Goal: Task Accomplishment & Management: Use online tool/utility

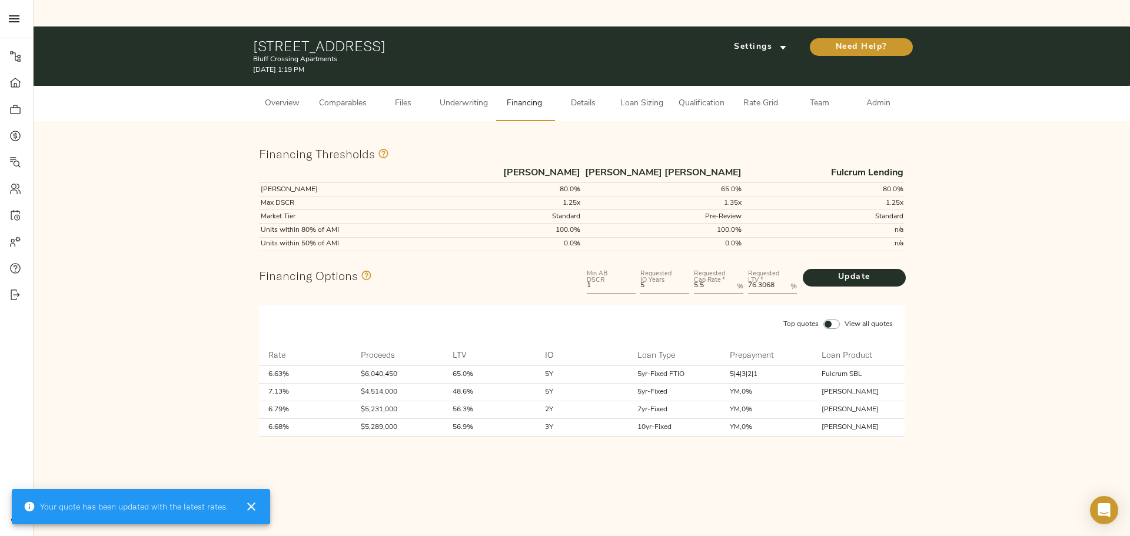
click at [557, 96] on span "Loan Sizing" at bounding box center [641, 103] width 45 height 15
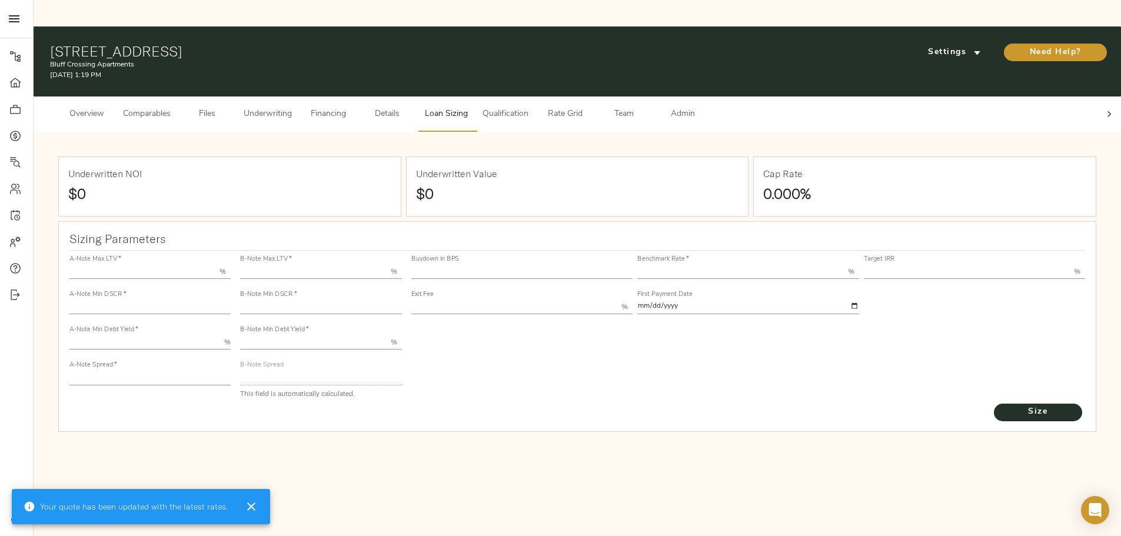
type input "55.000"
type input "1.4"
type input "10.00"
type input "228"
type input "80.000"
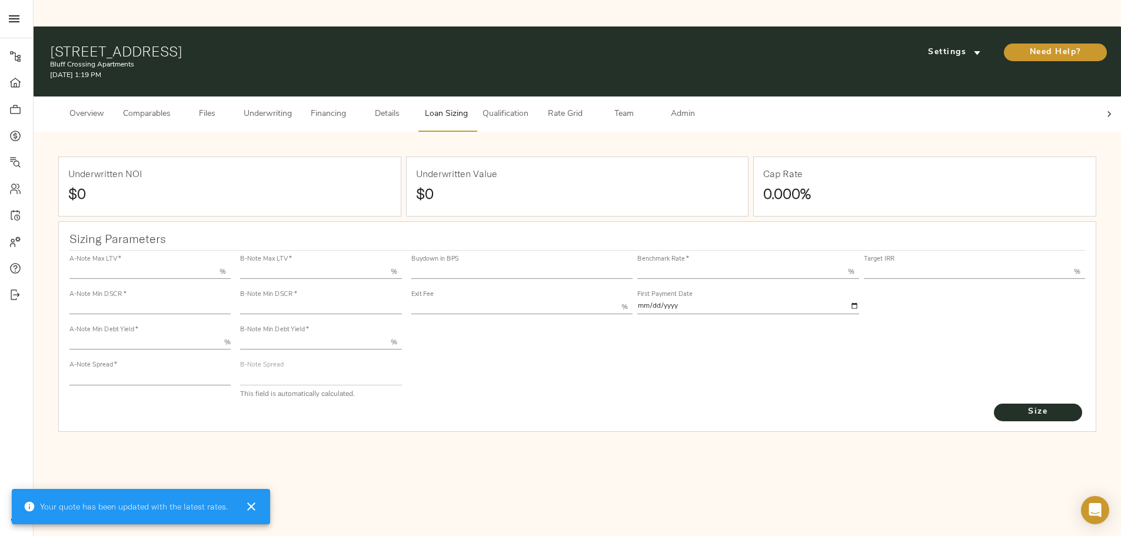
type input "1.141"
type input "2.00"
type input "564.7124899645997"
type input "45"
type input "3.75"
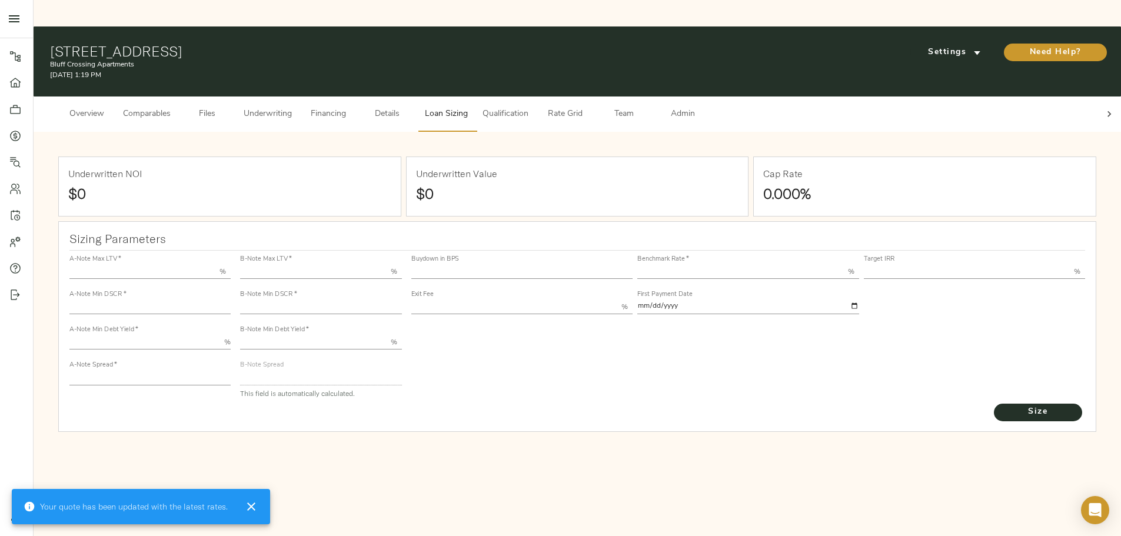
type input "14.00"
type input "1.00"
type input "2025-09-01"
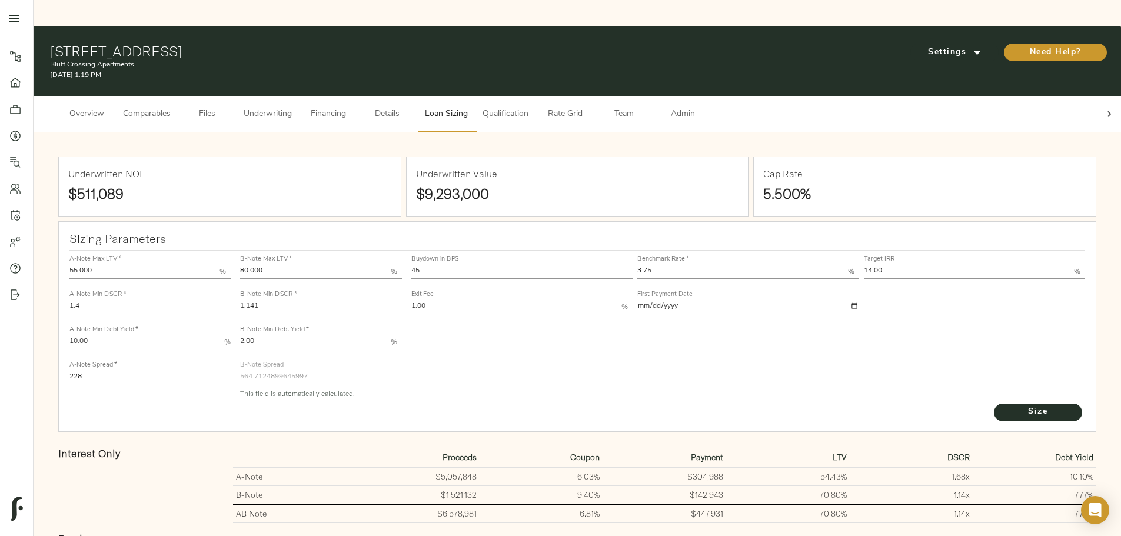
click at [292, 107] on span "Underwriting" at bounding box center [268, 114] width 48 height 15
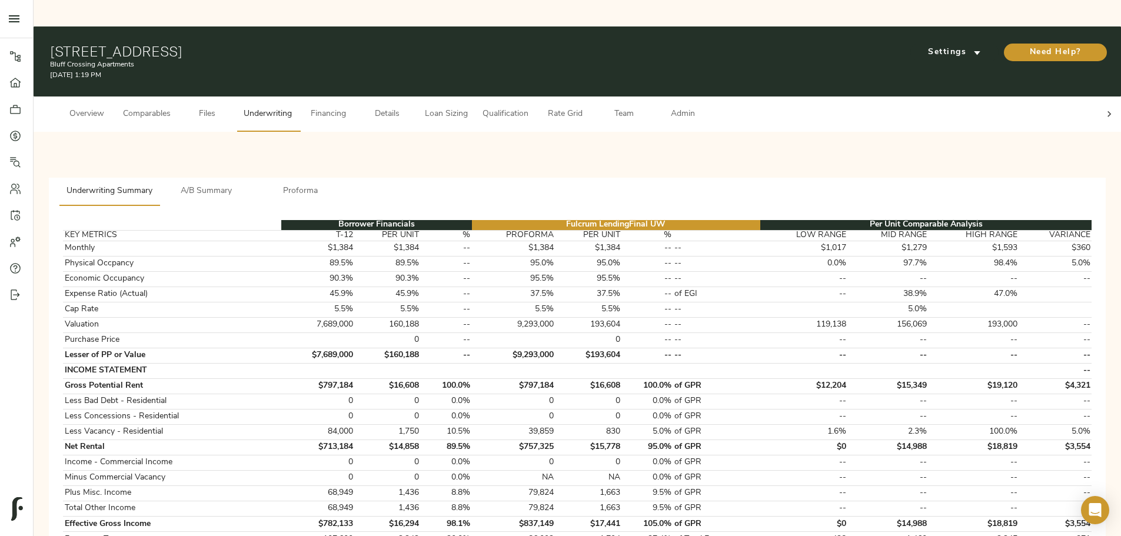
click at [468, 107] on span "Loan Sizing" at bounding box center [446, 114] width 45 height 15
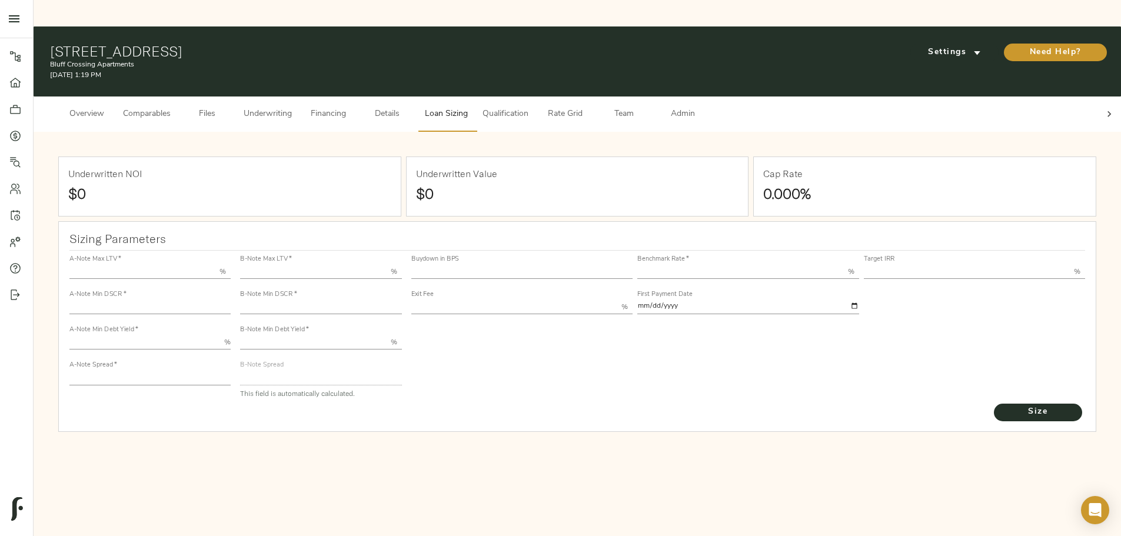
type input "55.000"
type input "1.4"
type input "10.00"
type input "228"
type input "80.000"
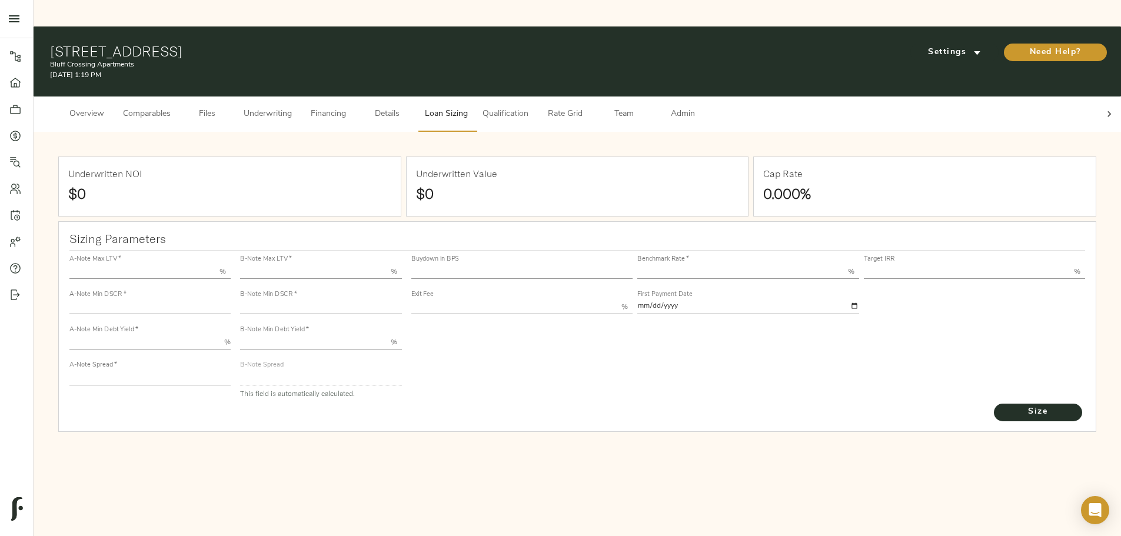
type input "1.141"
type input "2.00"
type input "564.7124899645997"
type input "45"
type input "3.75"
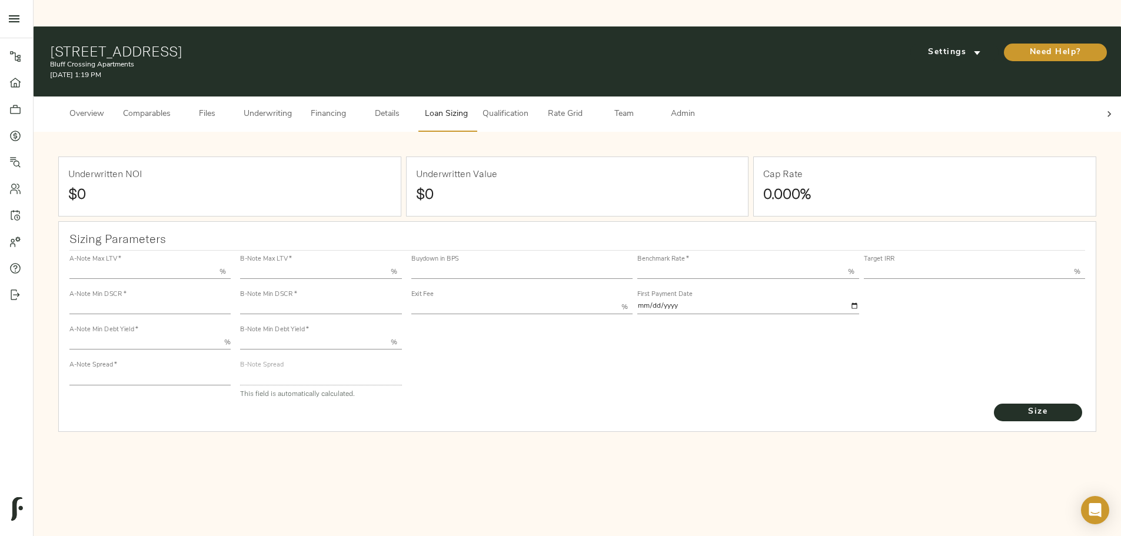
type input "14.00"
type input "1.00"
type input "2025-09-01"
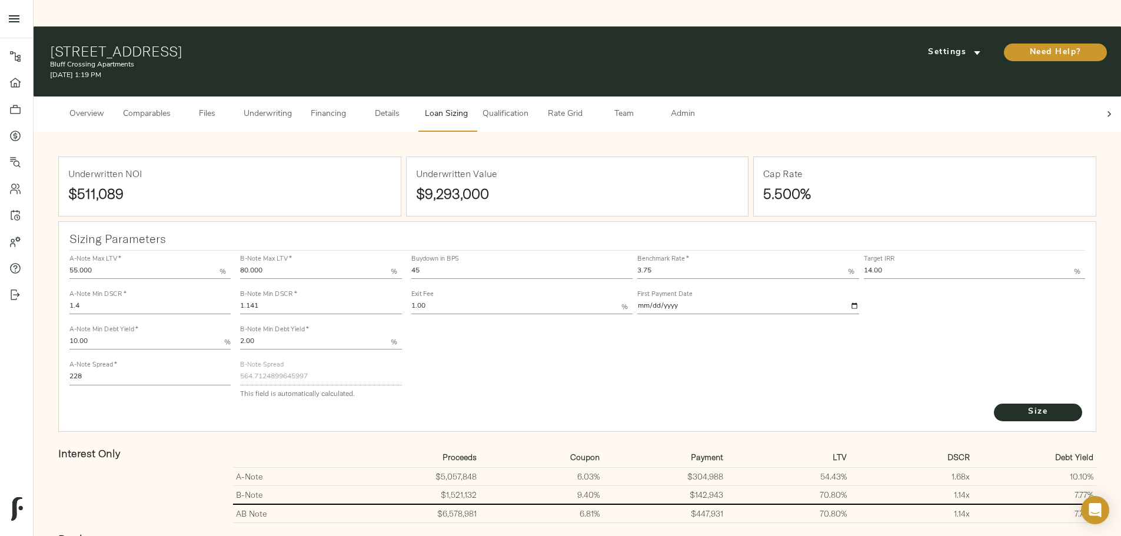
click at [557, 229] on input "3.75" at bounding box center [742, 272] width 211 height 14
type input "3.69"
click at [557, 229] on input "14.00" at bounding box center [969, 272] width 211 height 14
type input "13.00"
click at [557, 229] on span "Size" at bounding box center [1037, 412] width 65 height 15
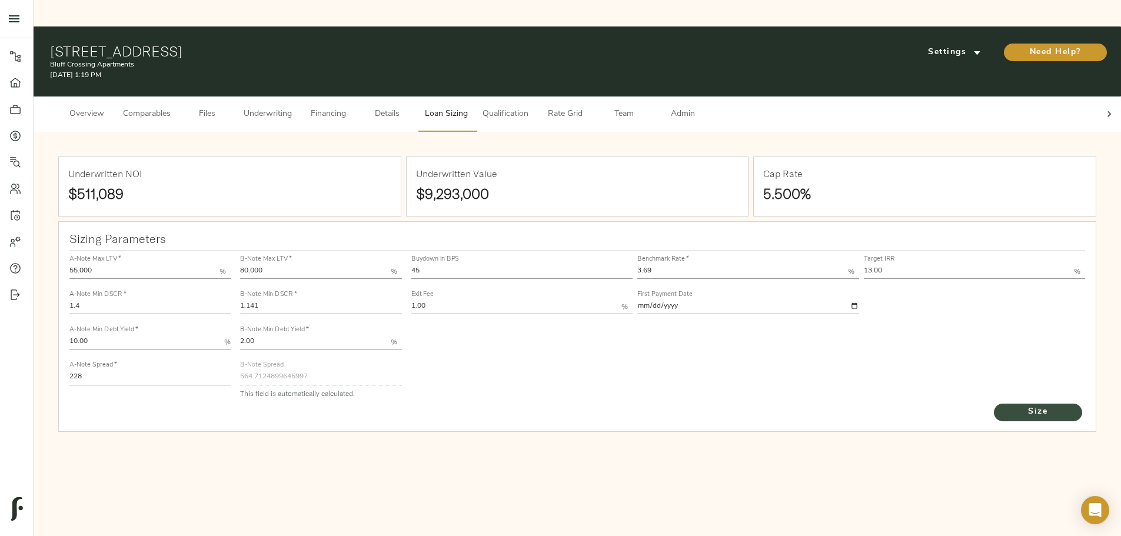
type input "827"
type input "0"
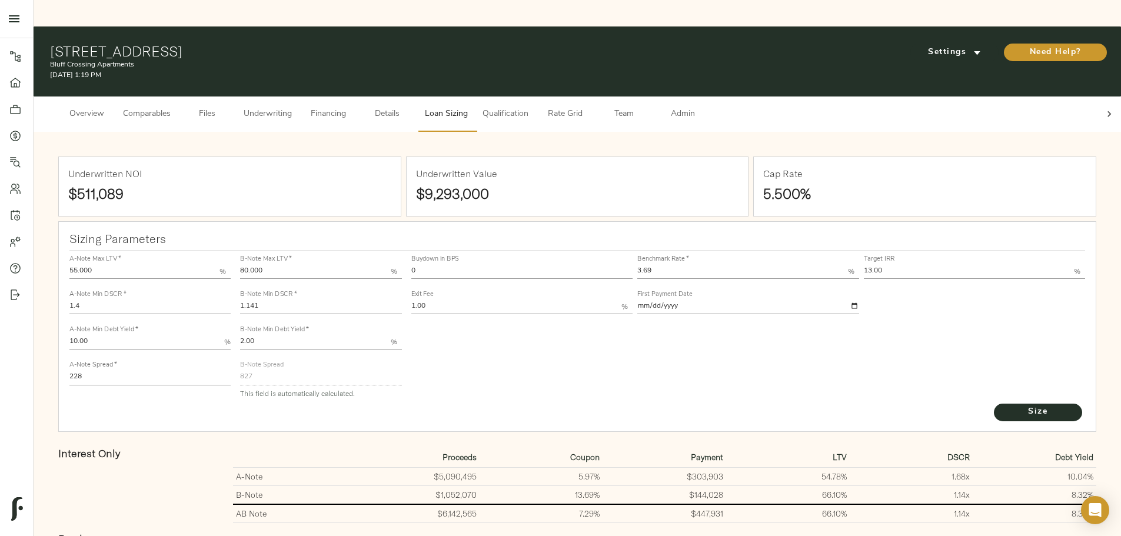
click at [493, 229] on input "0" at bounding box center [522, 272] width 222 height 14
type input "15"
click at [557, 229] on button "Size" at bounding box center [1038, 413] width 88 height 18
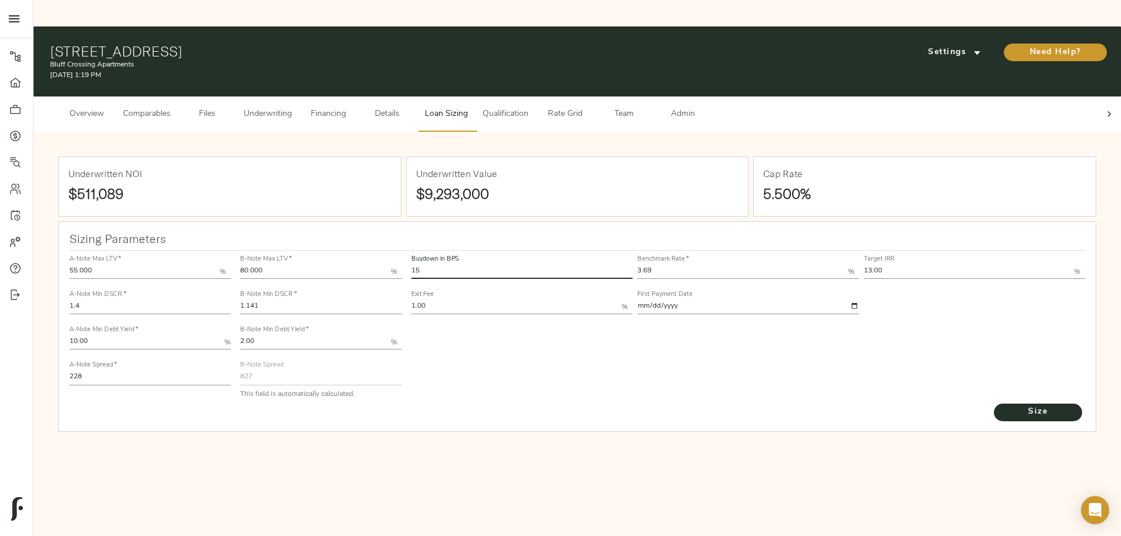
type input "706.0011712226892"
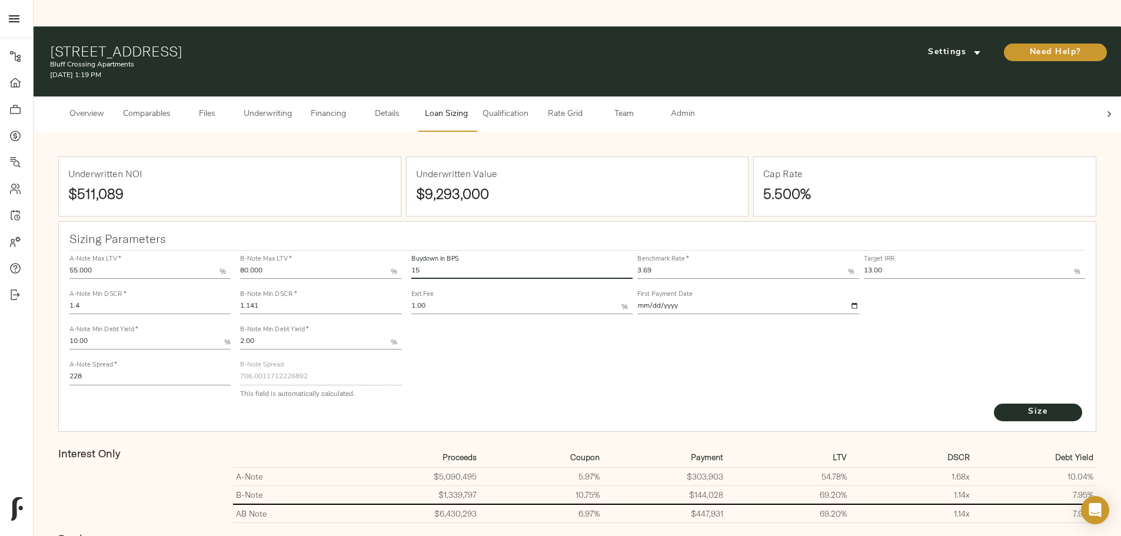
click at [292, 107] on span "Underwriting" at bounding box center [268, 114] width 48 height 15
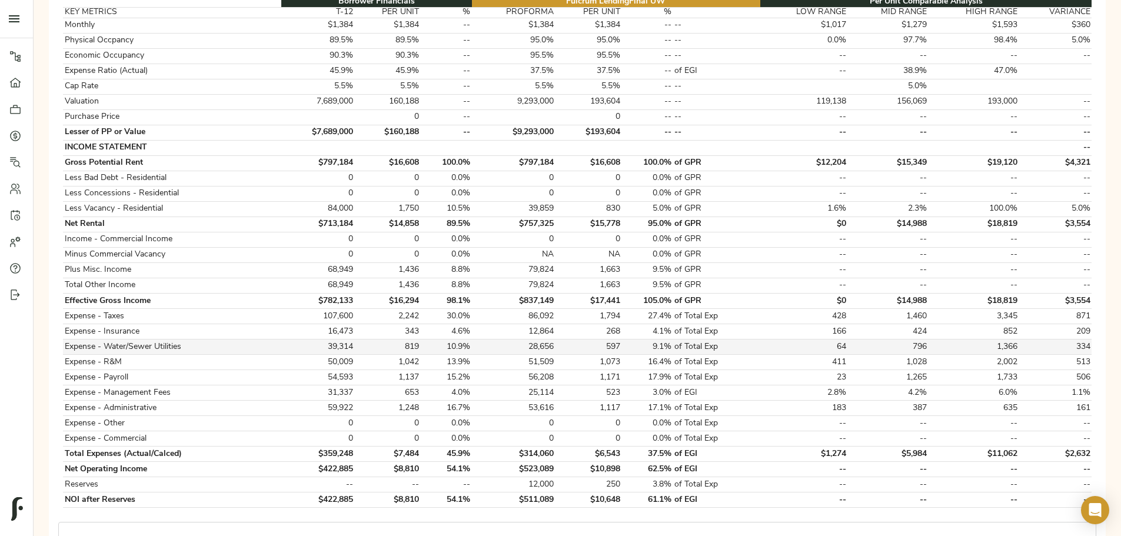
scroll to position [353, 0]
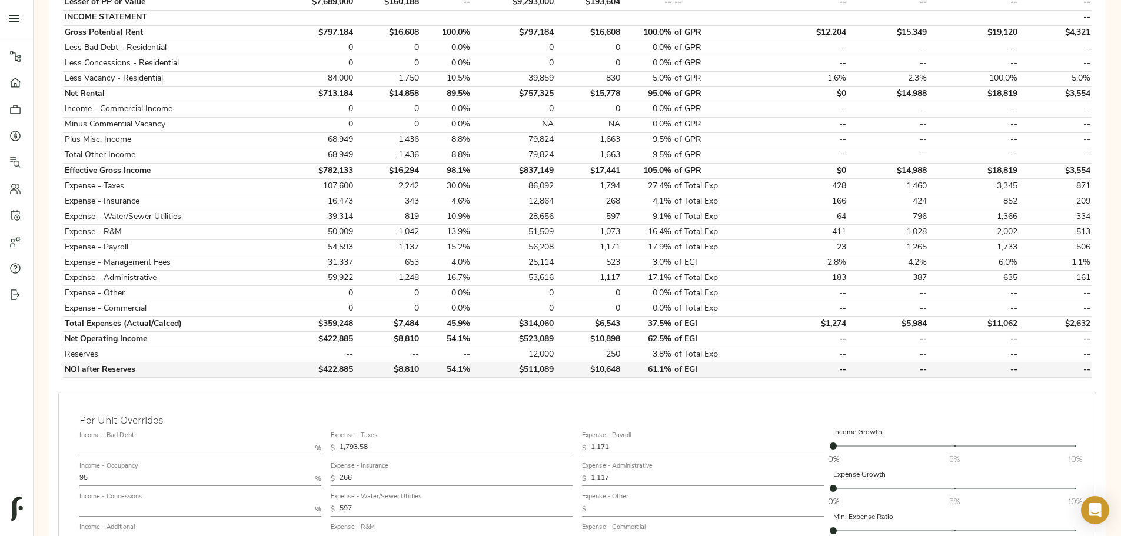
click at [551, 229] on td "$511,089" at bounding box center [514, 369] width 84 height 15
click at [549, 229] on td "$511,089" at bounding box center [514, 369] width 84 height 15
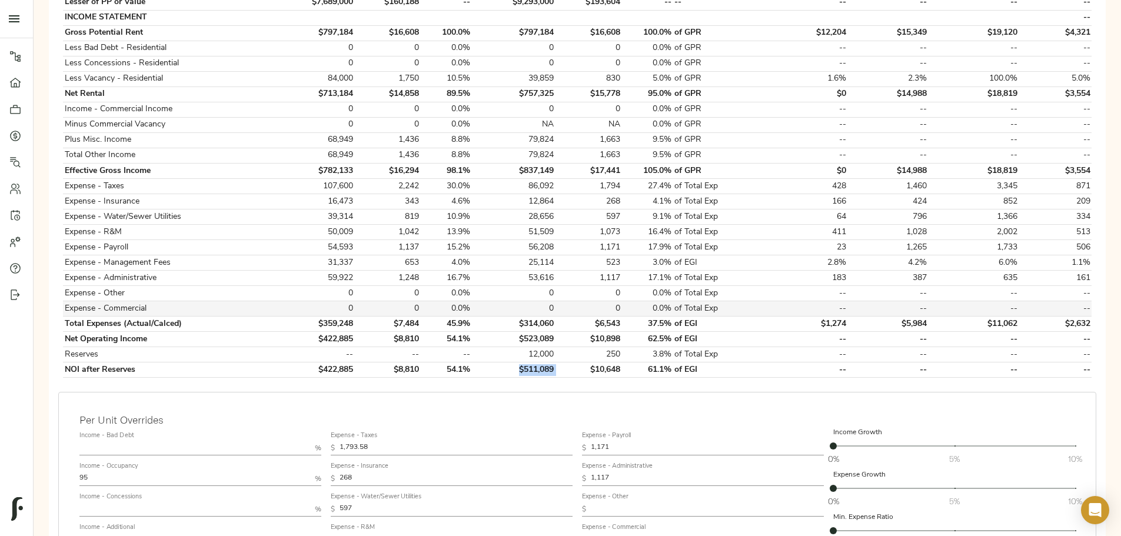
click at [545, 229] on td "0" at bounding box center [514, 308] width 84 height 15
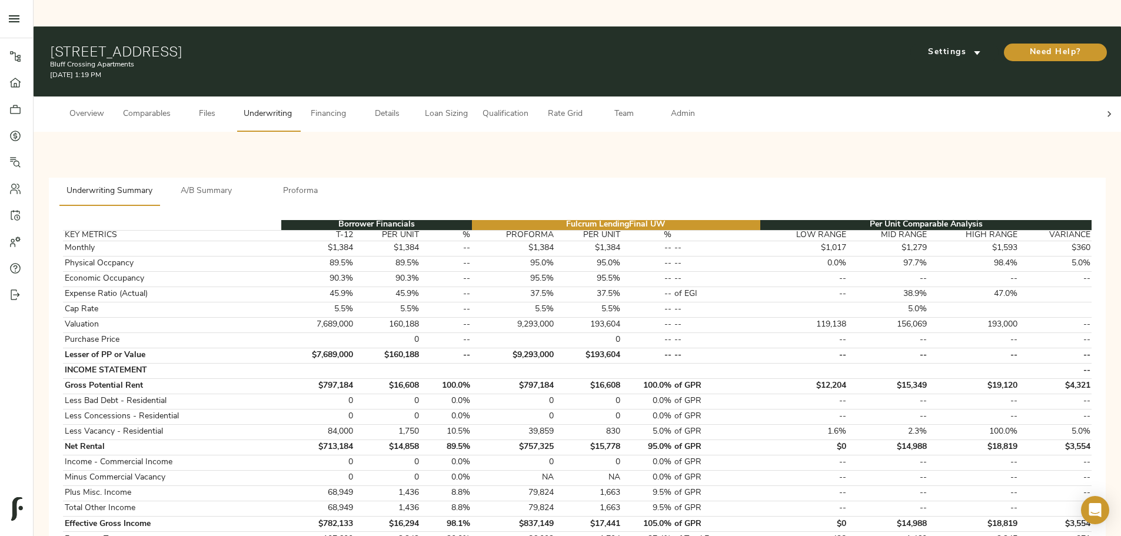
click at [468, 107] on span "Loan Sizing" at bounding box center [446, 114] width 45 height 15
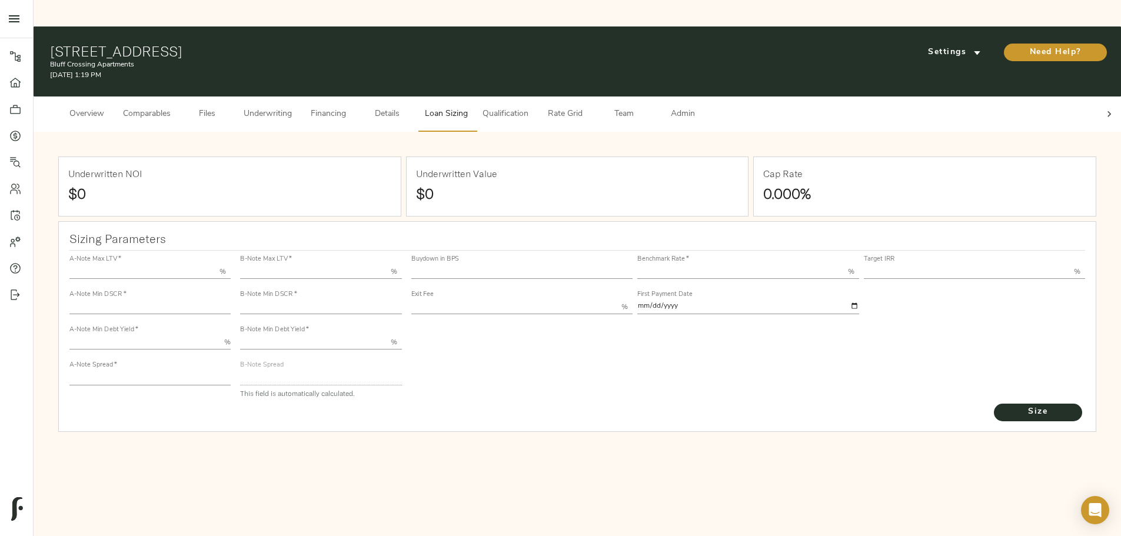
type input "55.000"
type input "1.4"
type input "10.00"
type input "228"
type input "80.000"
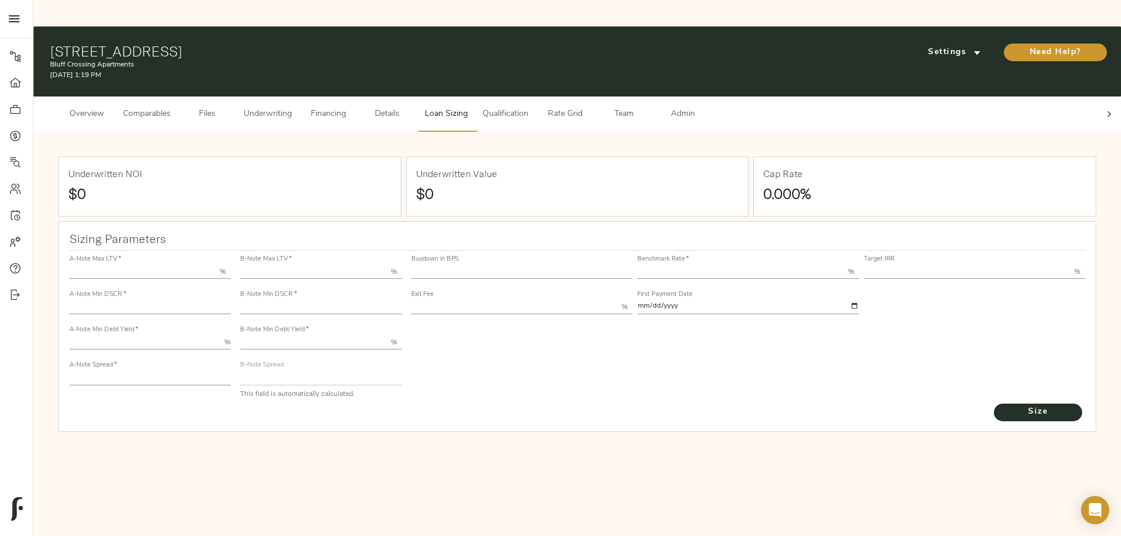
type input "1.141"
type input "2.00"
type input "706.0011712226892"
type input "15"
type input "3.69"
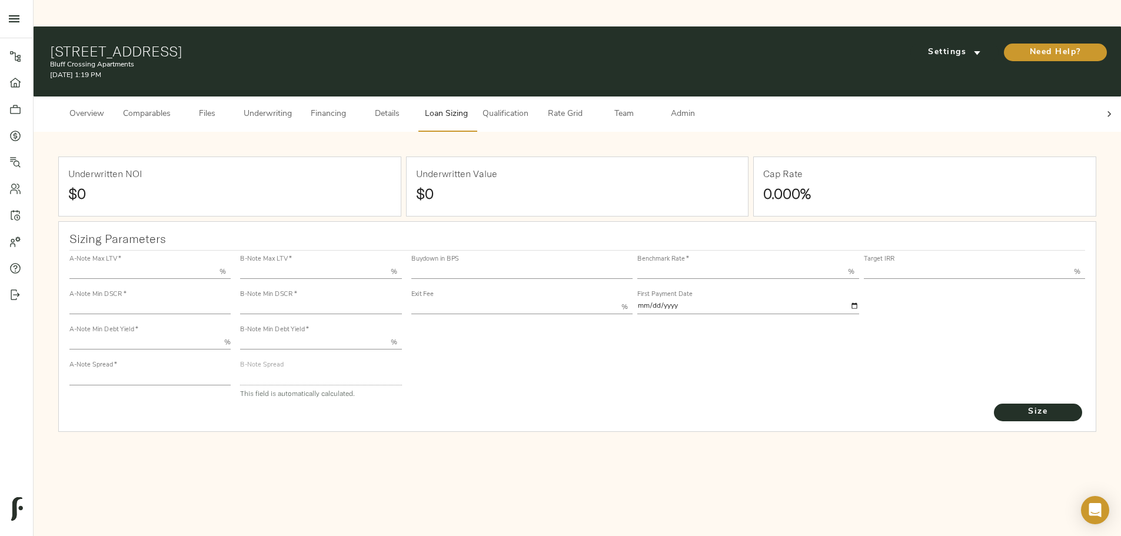
type input "13.00"
type input "1.00"
type input "2025-09-01"
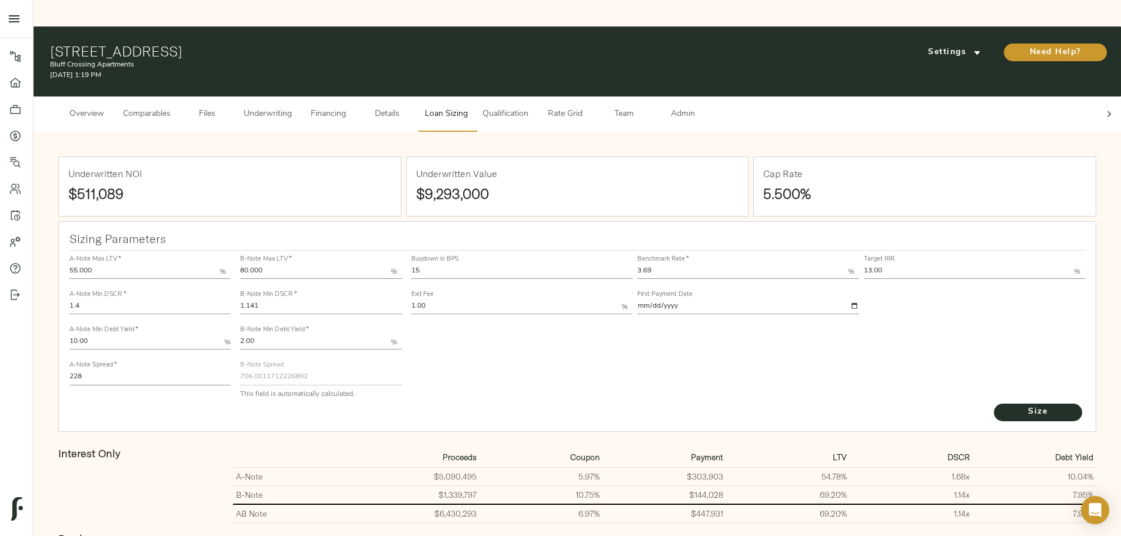
click at [502, 229] on input "15" at bounding box center [522, 272] width 222 height 14
type input "1"
type input "45"
click at [557, 229] on input "13.00" at bounding box center [969, 272] width 211 height 14
type input "13.50"
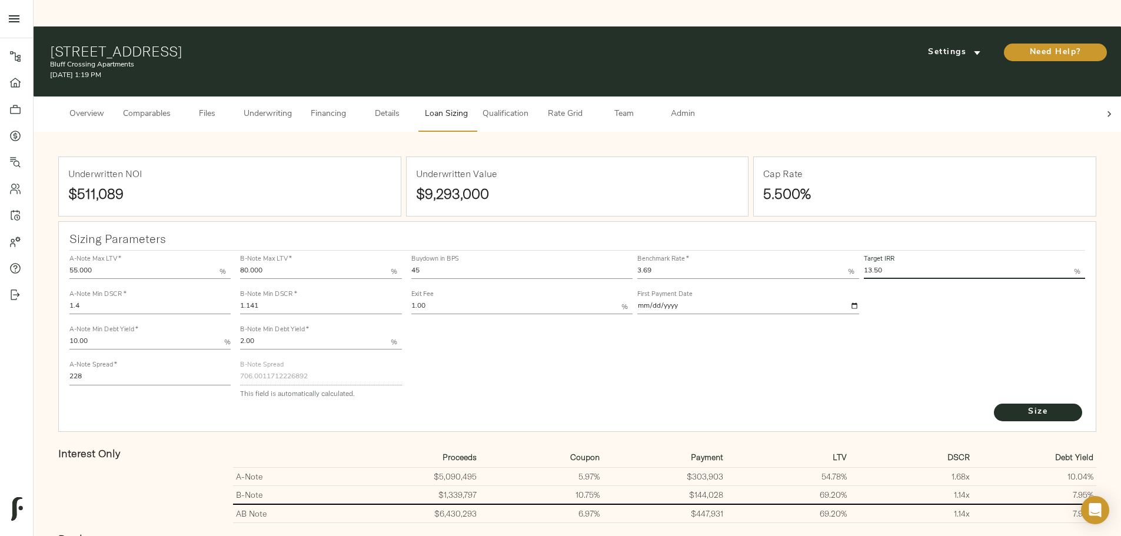
click at [557, 229] on button "Size" at bounding box center [1038, 413] width 88 height 18
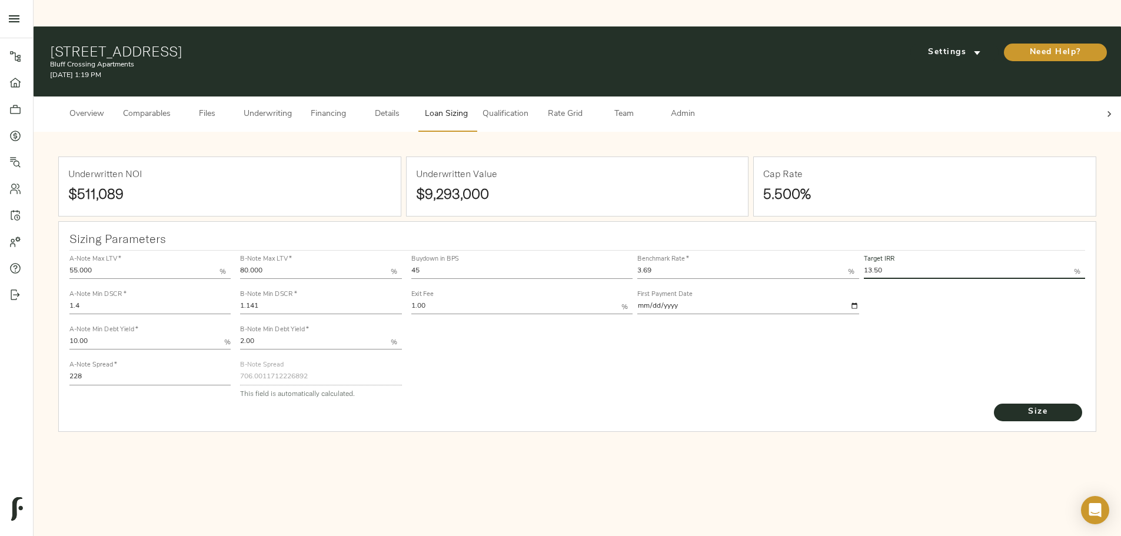
type input "871"
type input "0"
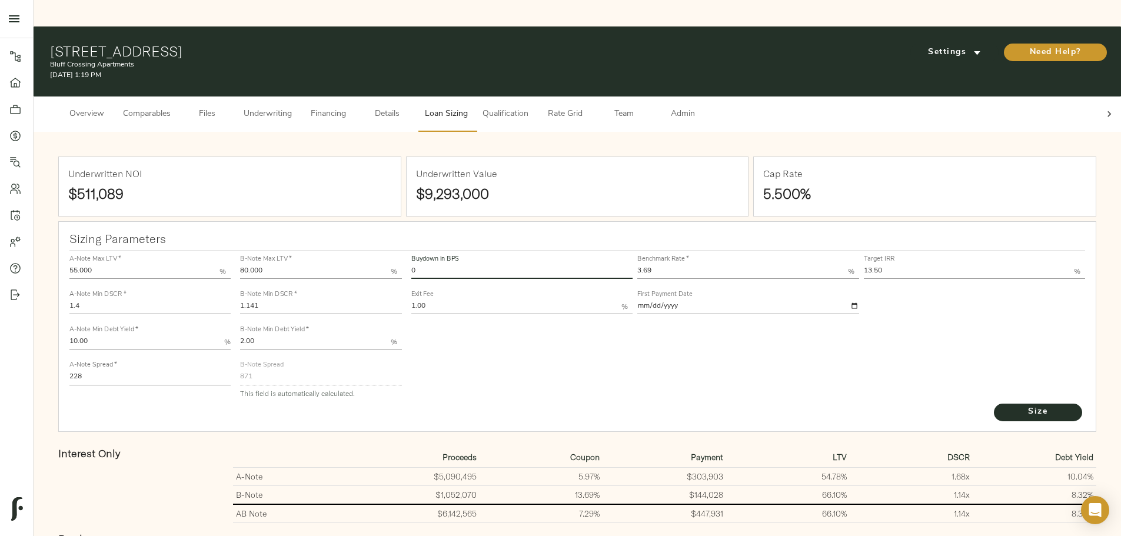
click at [529, 229] on input "0" at bounding box center [522, 272] width 222 height 14
type input "45"
click at [557, 229] on button "Size" at bounding box center [1038, 413] width 88 height 18
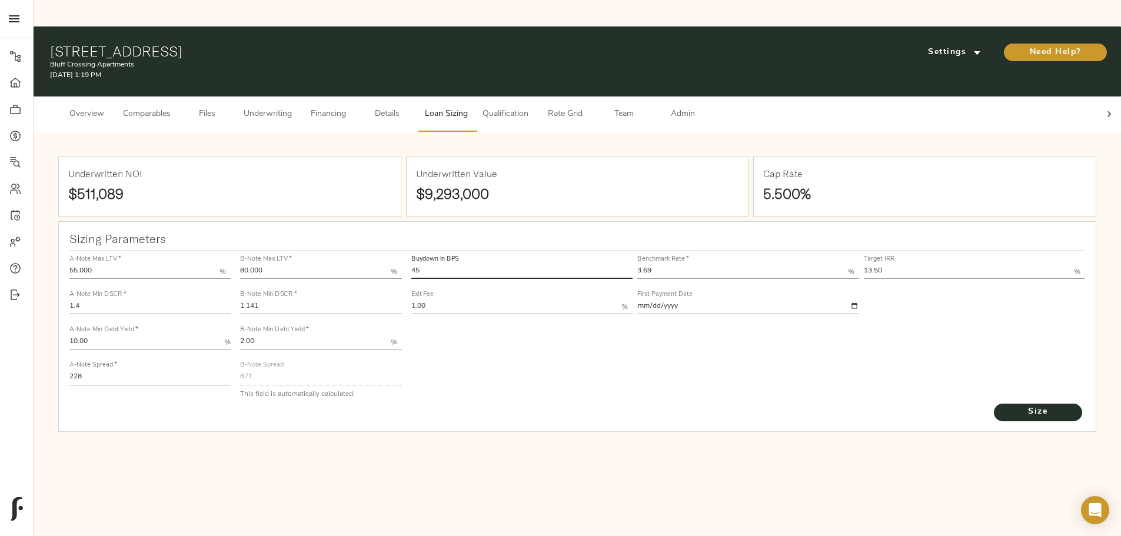
type input "542.2730137222472"
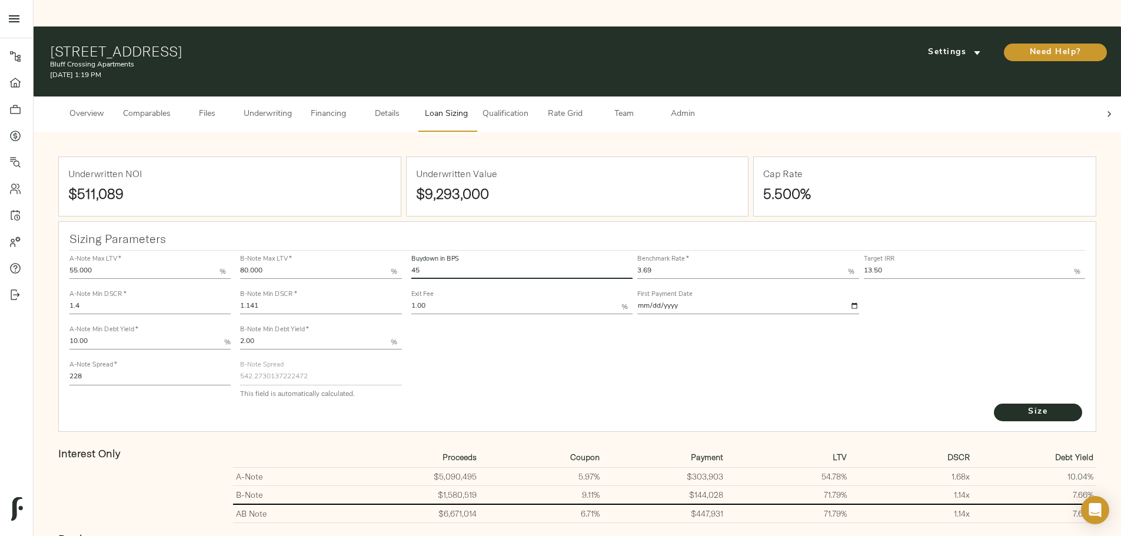
click at [401, 229] on input "1.141" at bounding box center [320, 307] width 161 height 14
type input "1.16"
click at [557, 229] on button "Size" at bounding box center [1038, 413] width 88 height 18
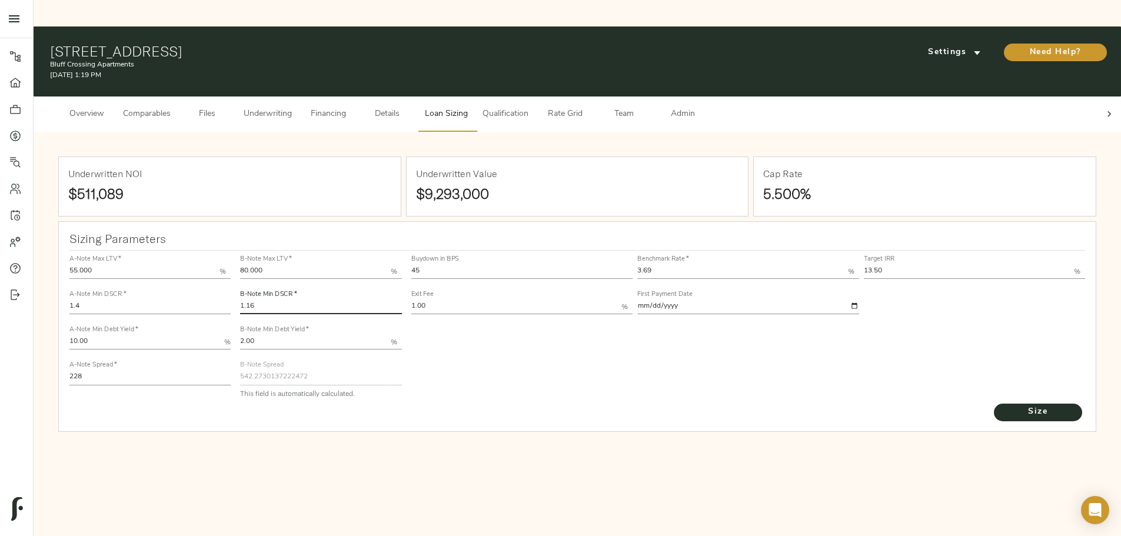
type input "529.990770591841"
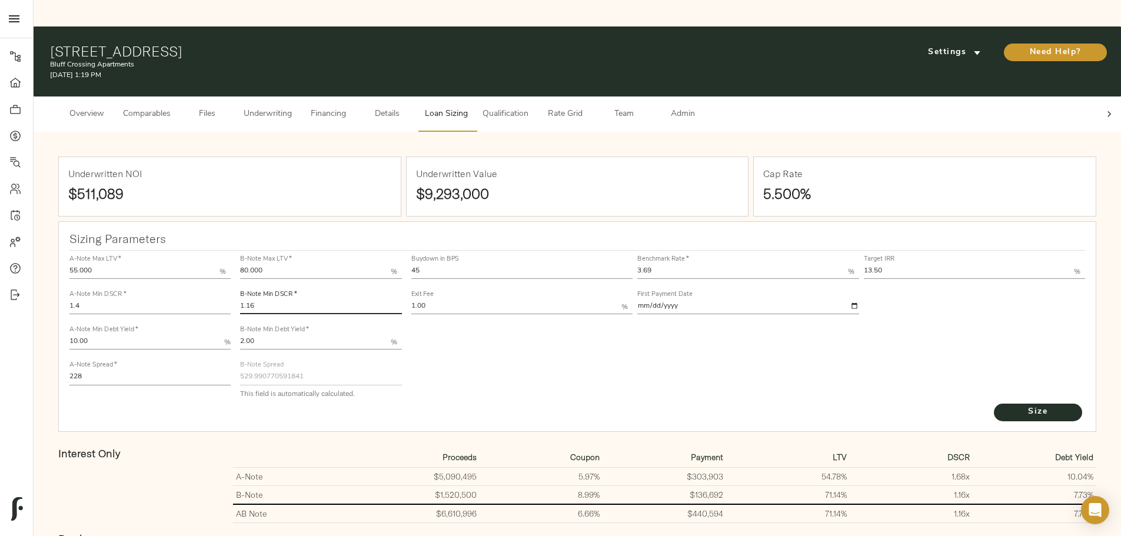
click at [292, 107] on span "Underwriting" at bounding box center [268, 114] width 48 height 15
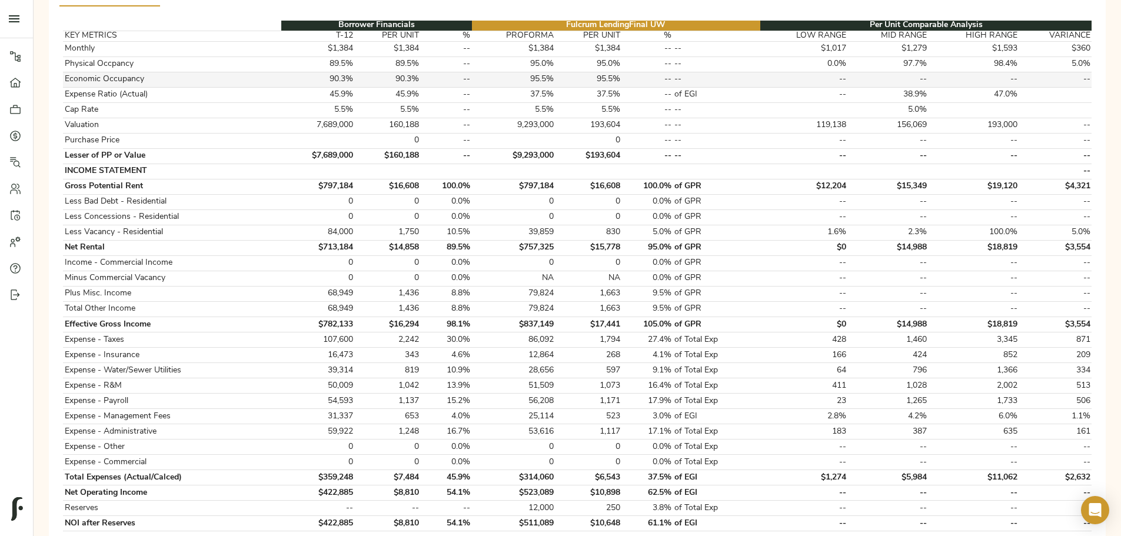
scroll to position [495, 0]
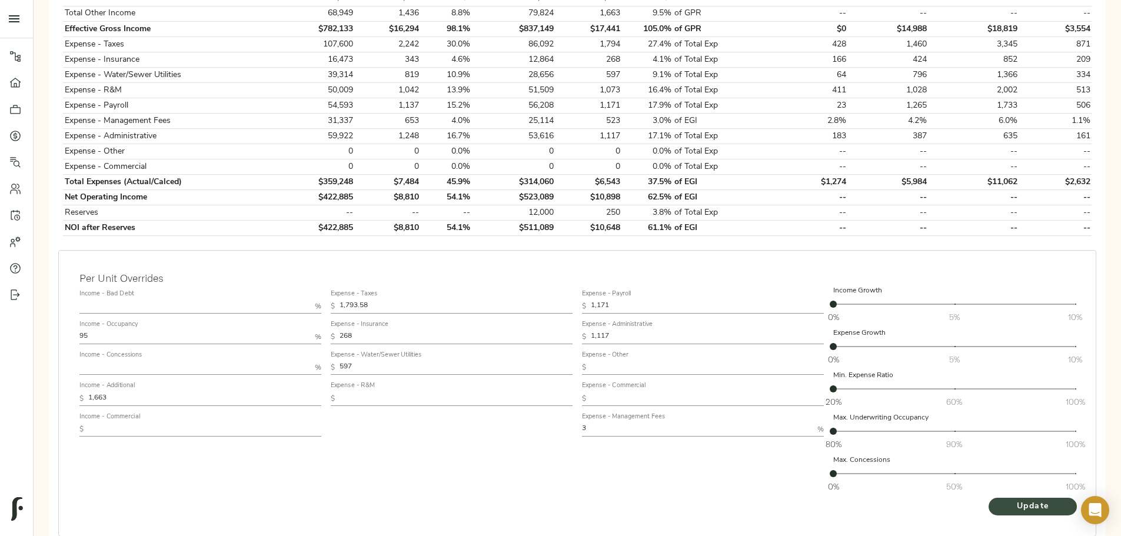
click at [557, 229] on span "Update" at bounding box center [1032, 506] width 65 height 15
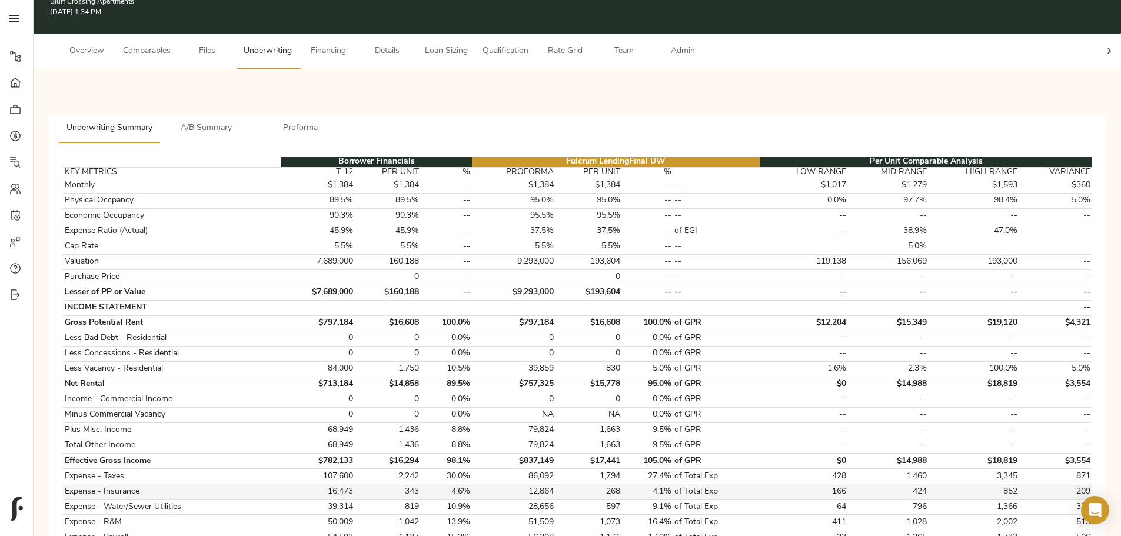
scroll to position [59, 0]
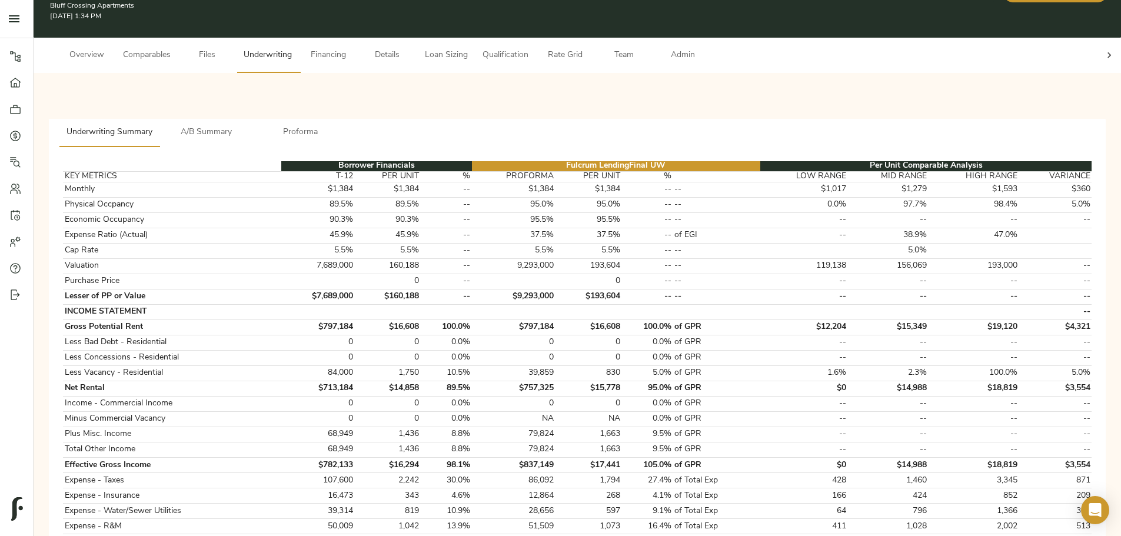
click at [246, 125] on span "A/B Summary" at bounding box center [206, 132] width 80 height 15
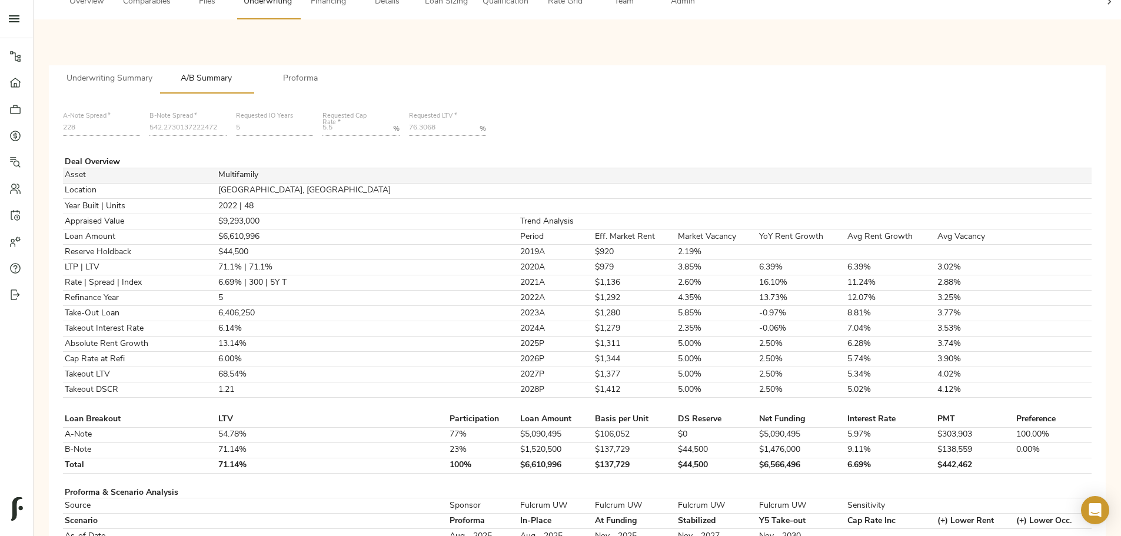
scroll to position [176, 0]
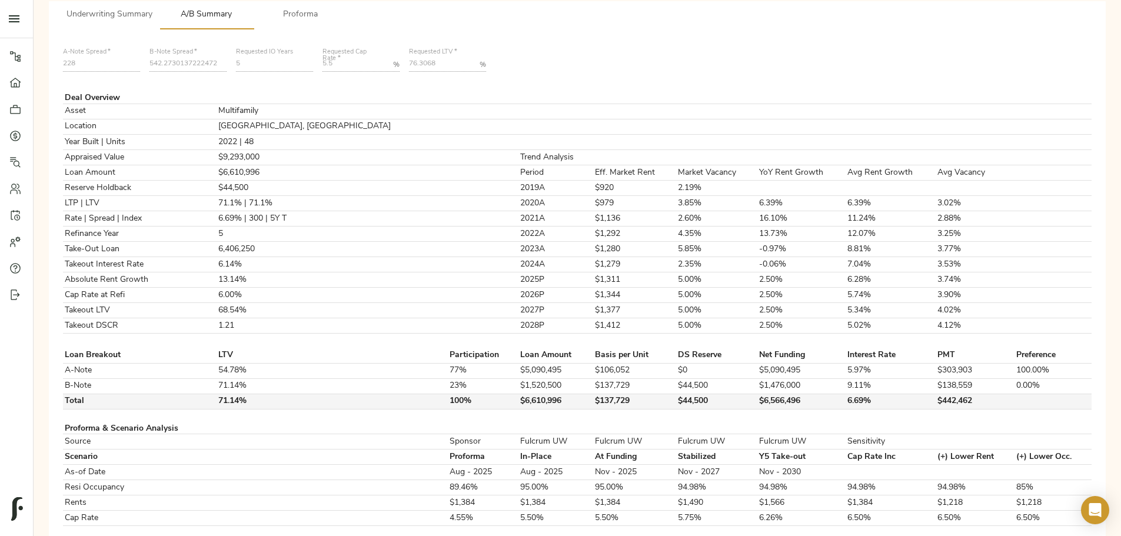
click at [557, 229] on td "$44,500" at bounding box center [717, 401] width 81 height 15
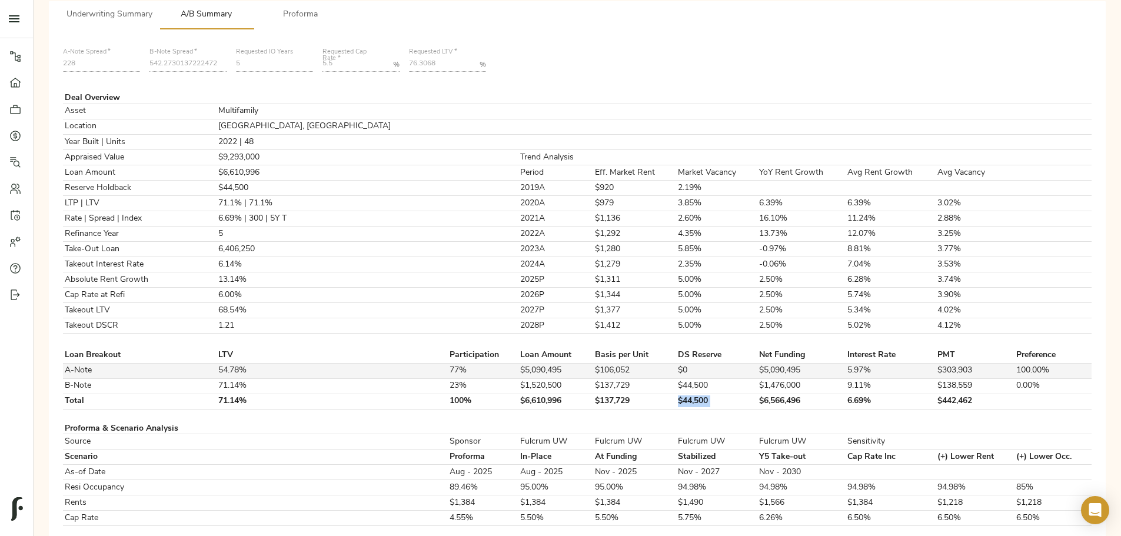
copy td "$44,500"
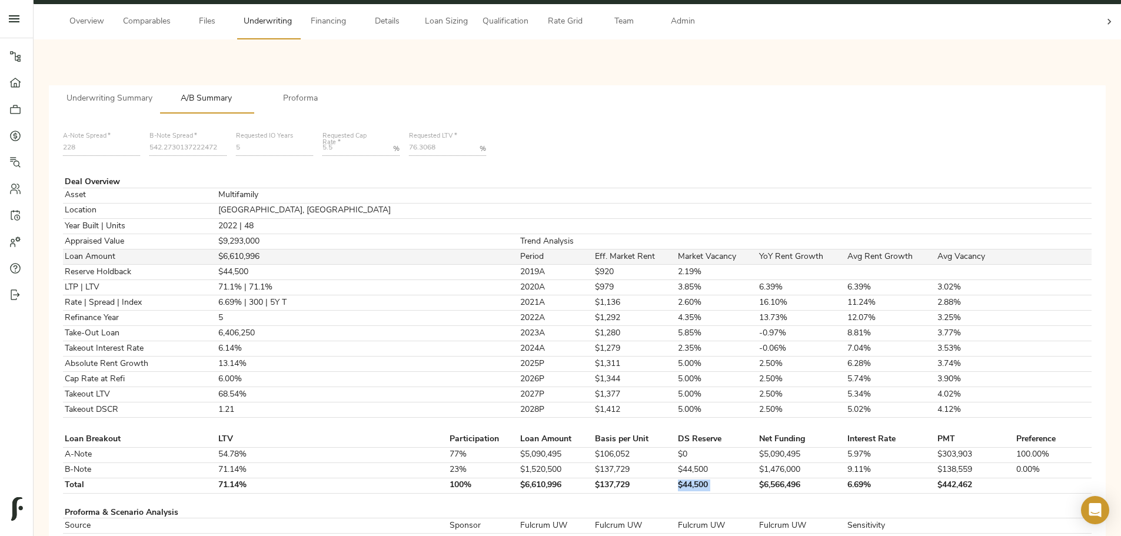
scroll to position [0, 0]
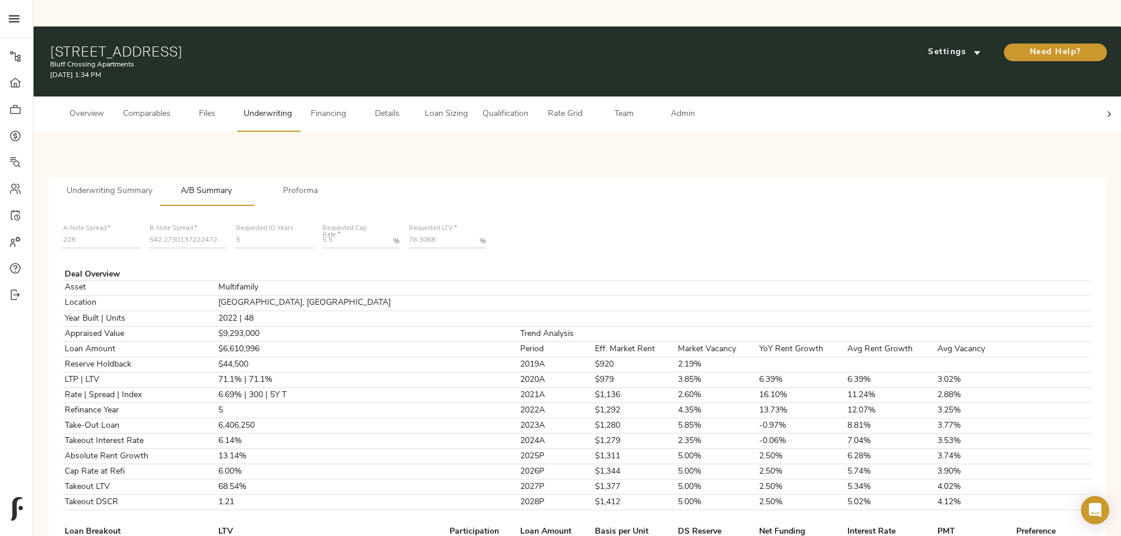
click at [468, 107] on span "Loan Sizing" at bounding box center [446, 114] width 45 height 15
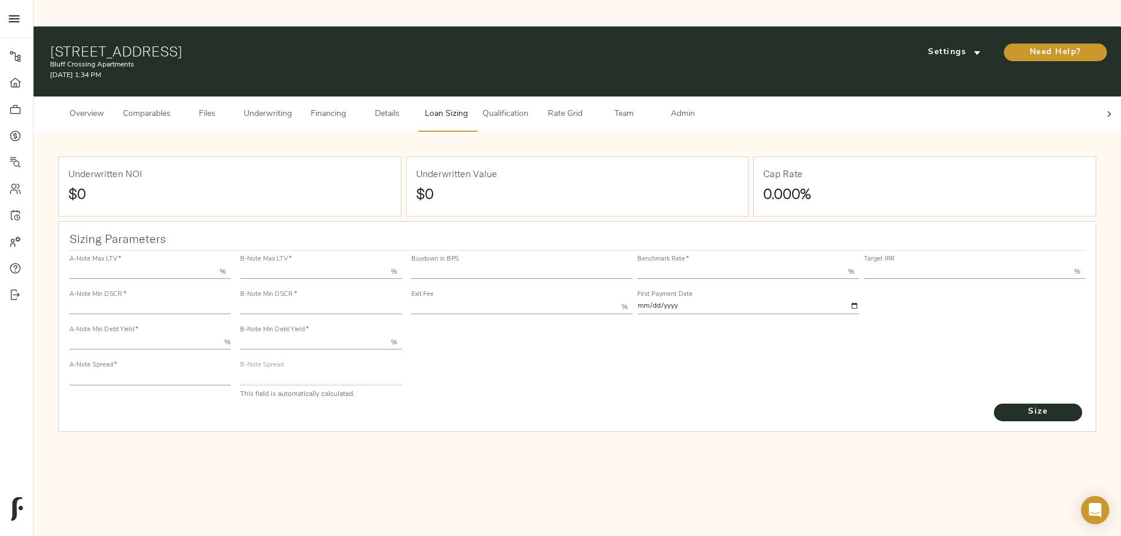
type input "55.000"
type input "1.4"
type input "10.00"
type input "228"
type input "80.000"
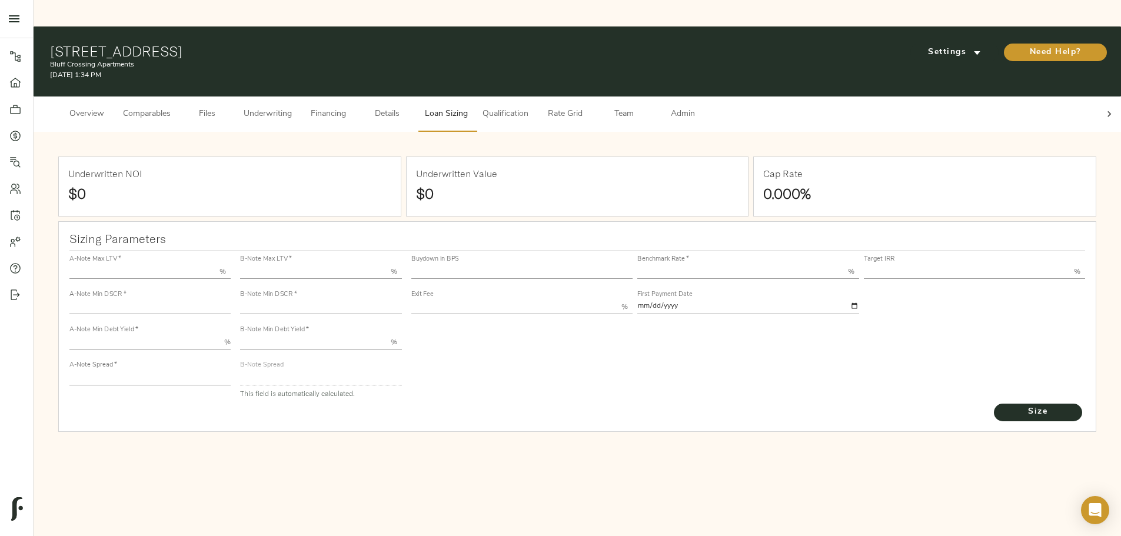
type input "1.16"
type input "2.00"
type input "529.990770591841"
type input "45"
type input "3.69"
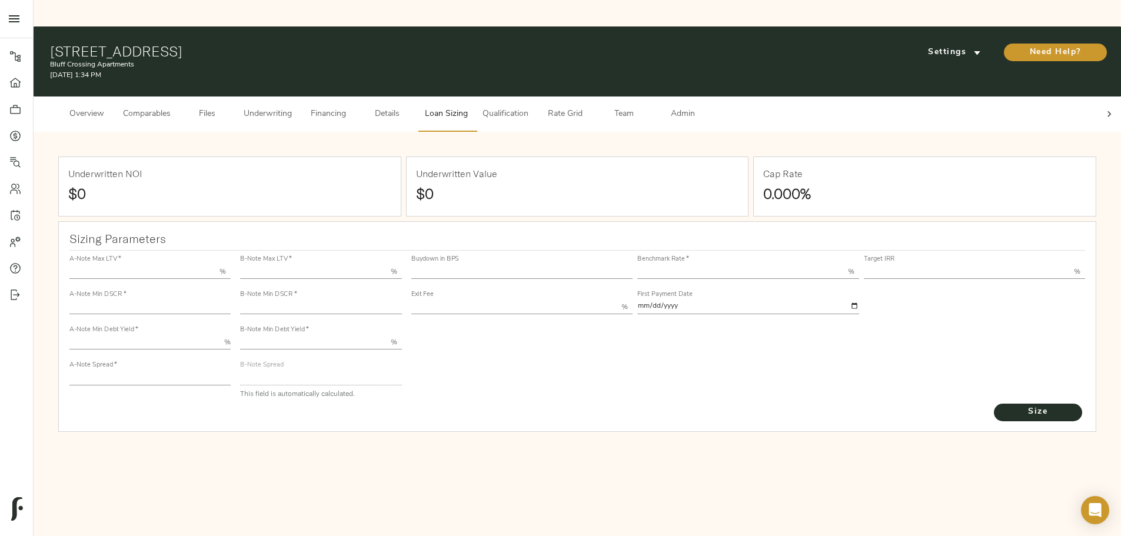
type input "13.50"
type input "1.00"
type input "2025-09-01"
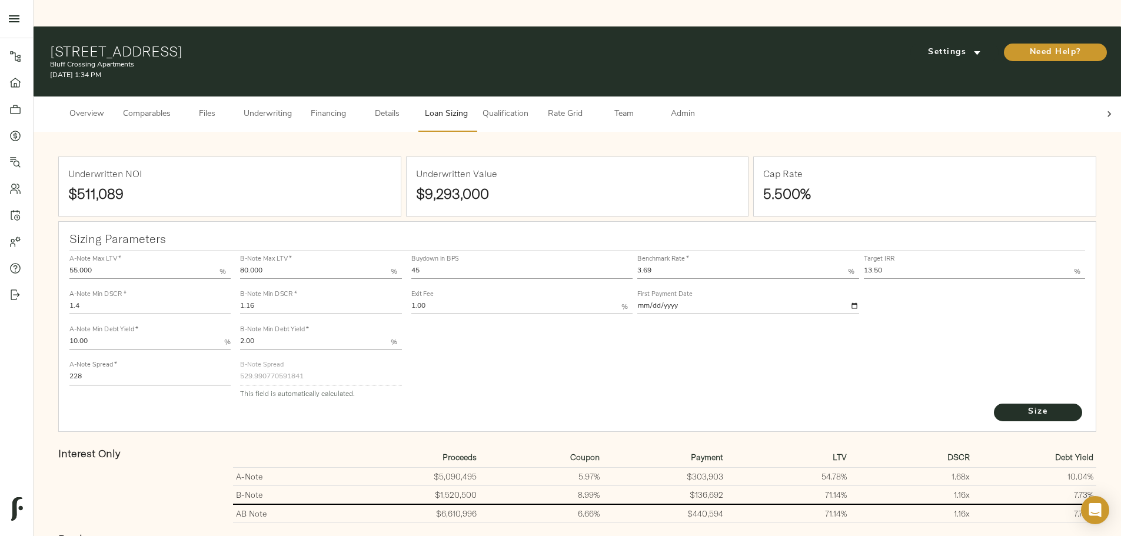
click at [401, 229] on input "1.16" at bounding box center [320, 307] width 161 height 14
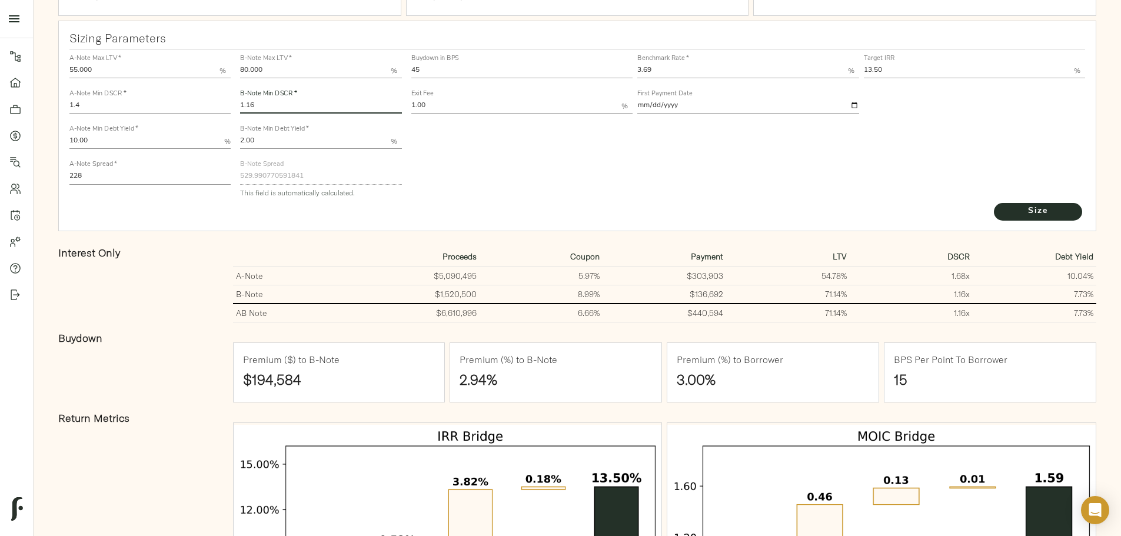
scroll to position [282, 0]
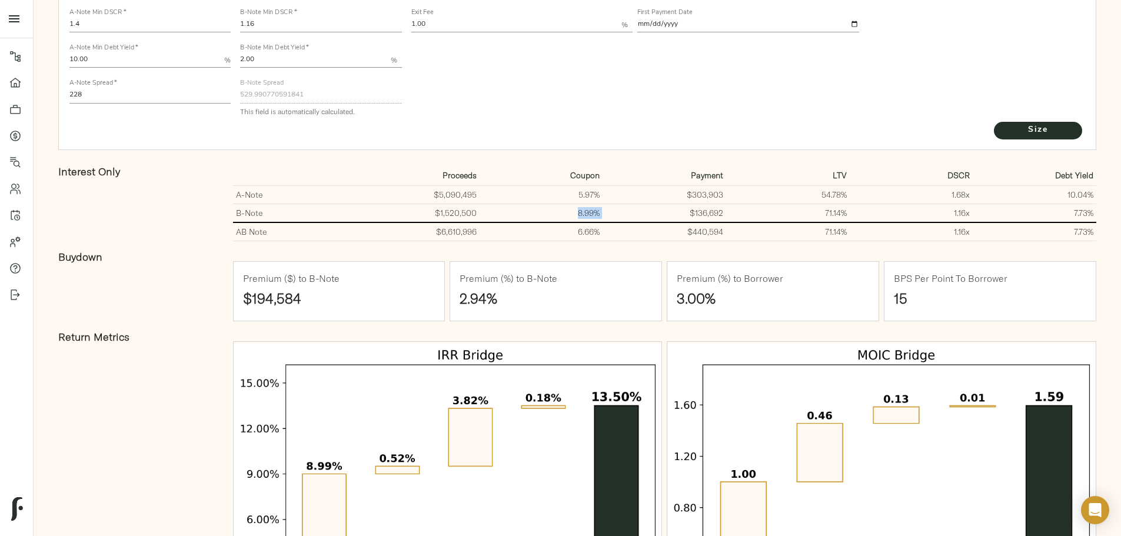
drag, startPoint x: 567, startPoint y: 175, endPoint x: 594, endPoint y: 176, distance: 27.1
click at [557, 204] on tr "B-Note $1,520,500 8.99% $136,692 71.14% 1.16 x 7.73%" at bounding box center [664, 213] width 863 height 19
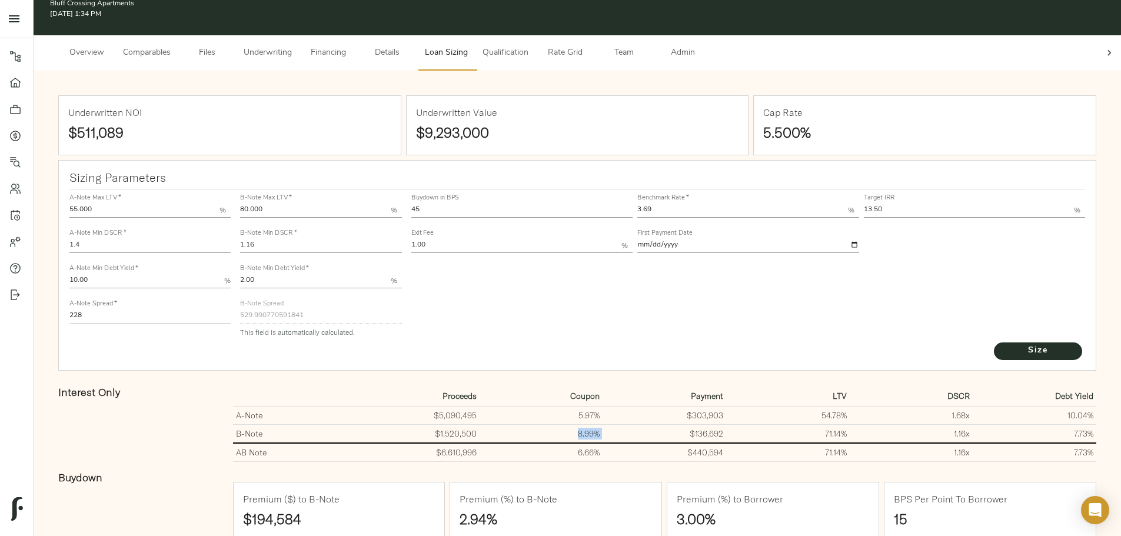
scroll to position [118, 0]
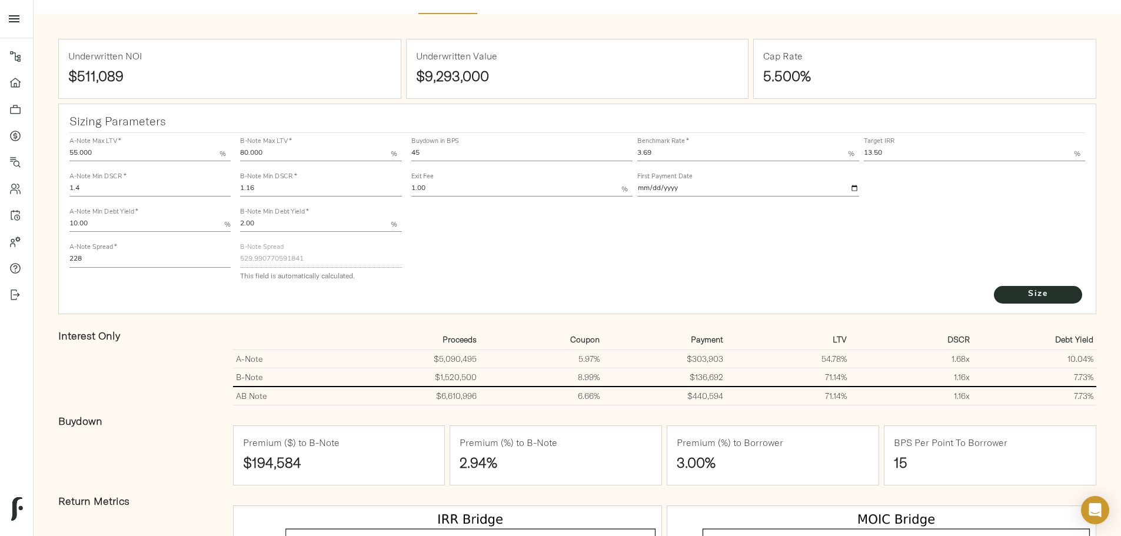
click at [479, 229] on td "$6,610,996" at bounding box center [418, 396] width 124 height 19
click at [489, 147] on input "45" at bounding box center [522, 154] width 222 height 14
type input "4"
click at [557, 229] on button "Size" at bounding box center [1038, 295] width 88 height 18
type input "4"
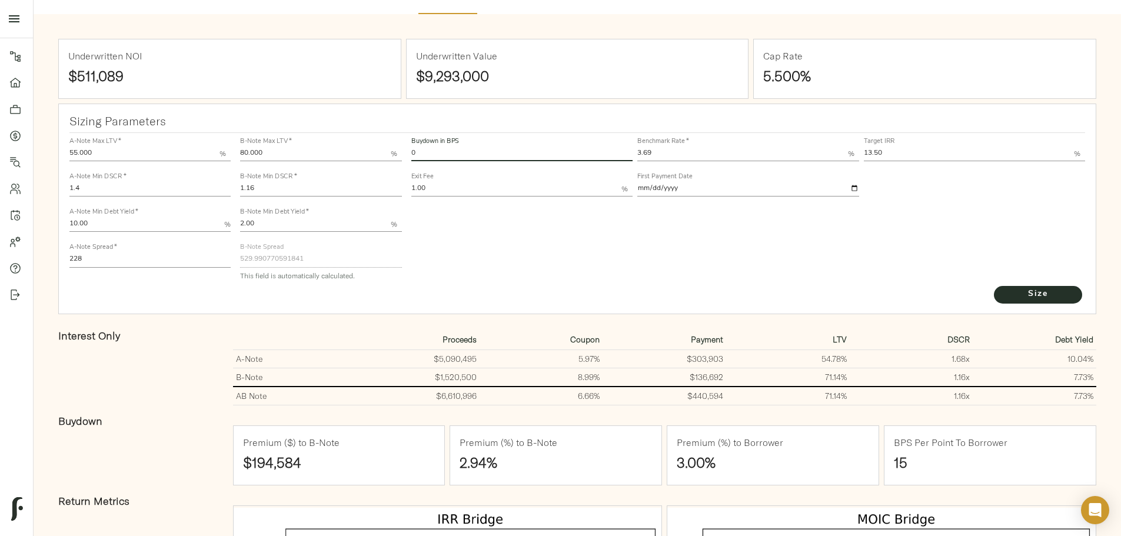
type input "0"
click at [557, 229] on button "Size" at bounding box center [1038, 295] width 88 height 18
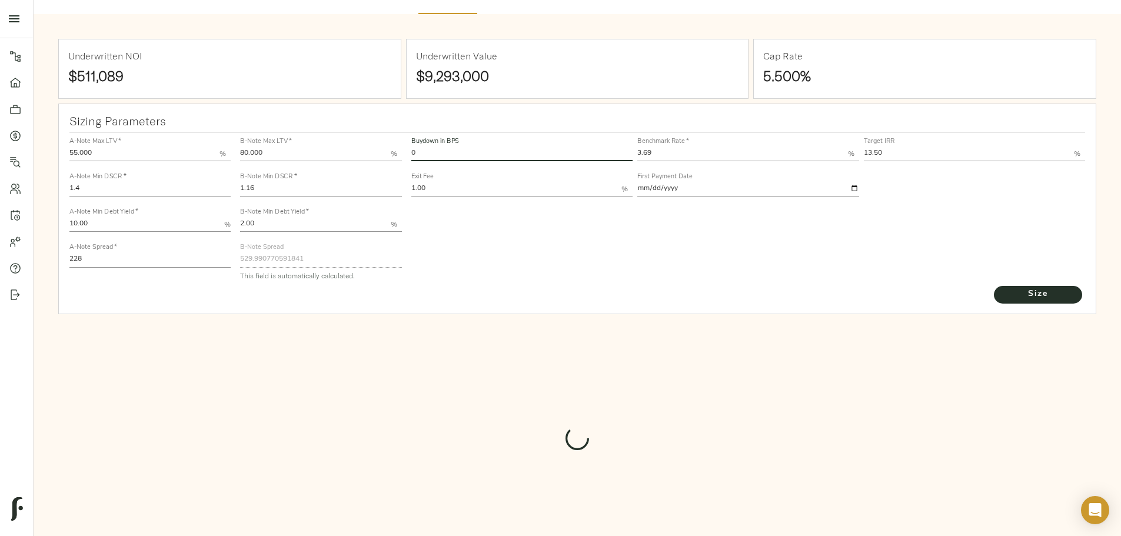
type input "871"
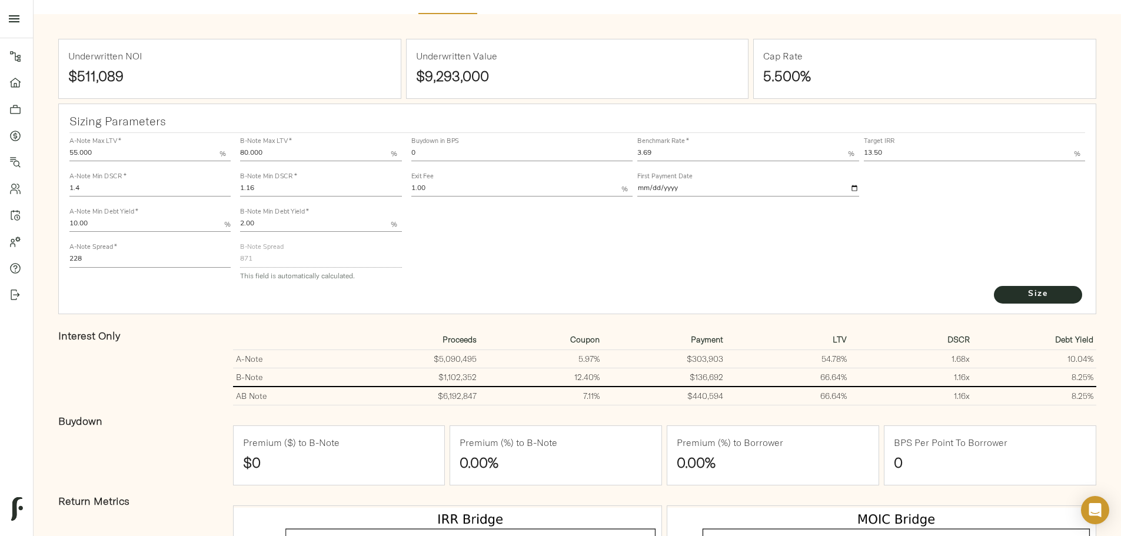
click at [504, 147] on input "0" at bounding box center [522, 154] width 222 height 14
type input "45"
click at [557, 229] on button "Size" at bounding box center [1038, 295] width 88 height 18
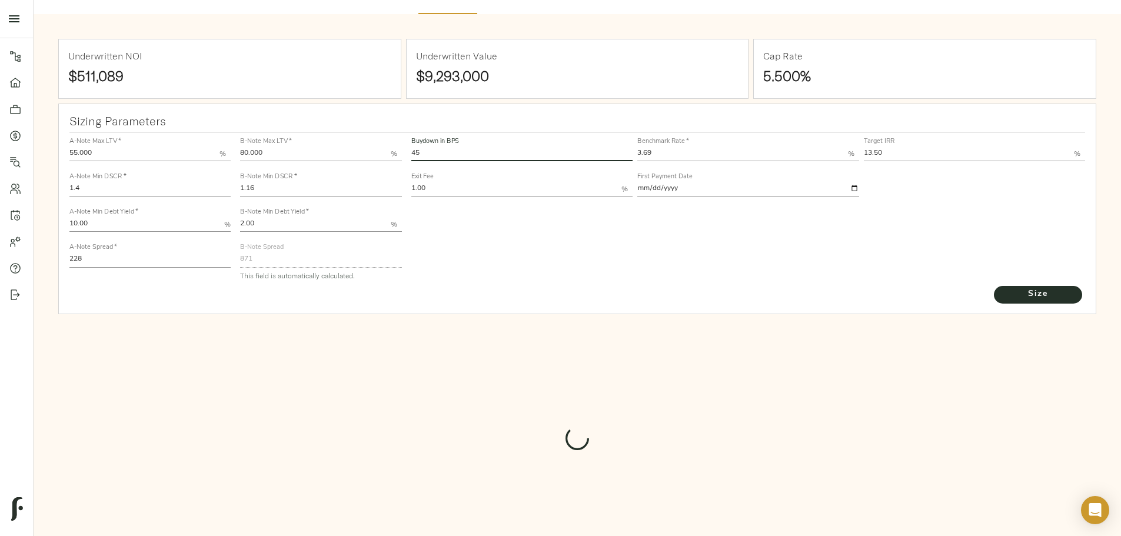
type input "529.990770591841"
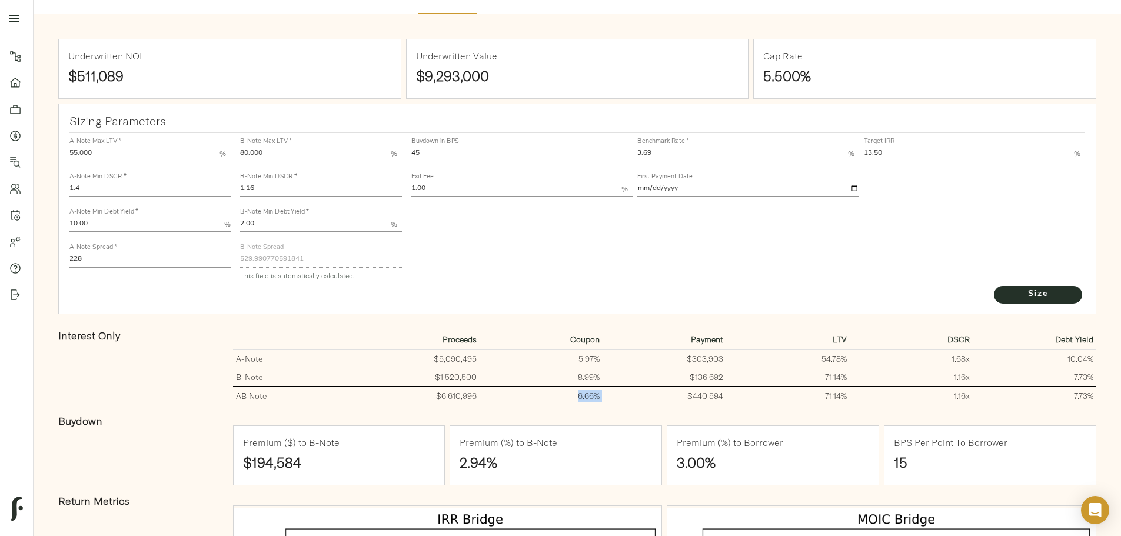
drag, startPoint x: 595, startPoint y: 361, endPoint x: 551, endPoint y: 355, distance: 45.1
click at [551, 229] on tr "AB Note $6,610,996 6.66% $440,594 71.14% 1.16 x 7.73%" at bounding box center [664, 396] width 863 height 19
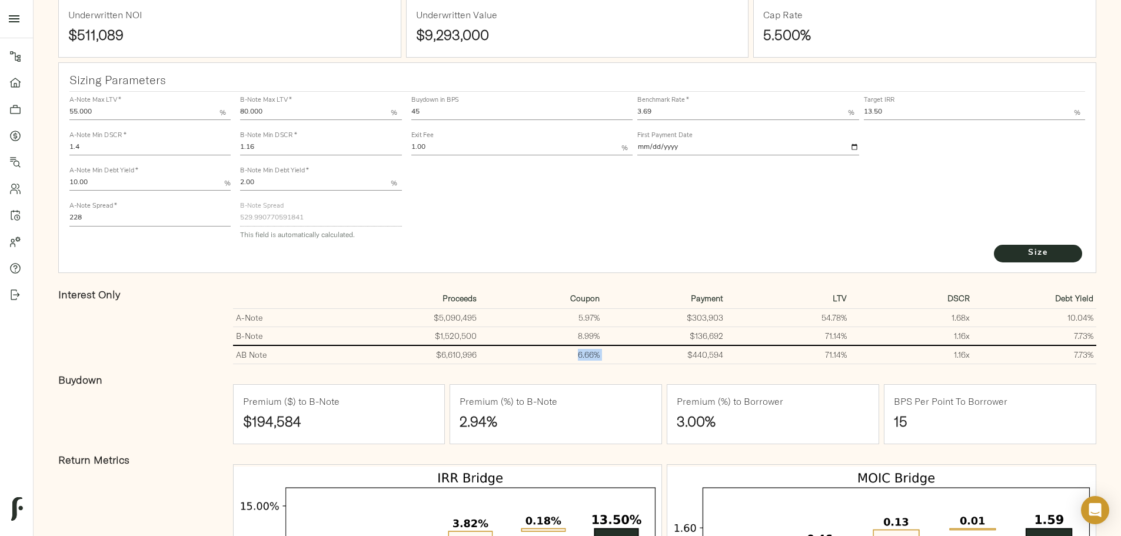
scroll to position [176, 0]
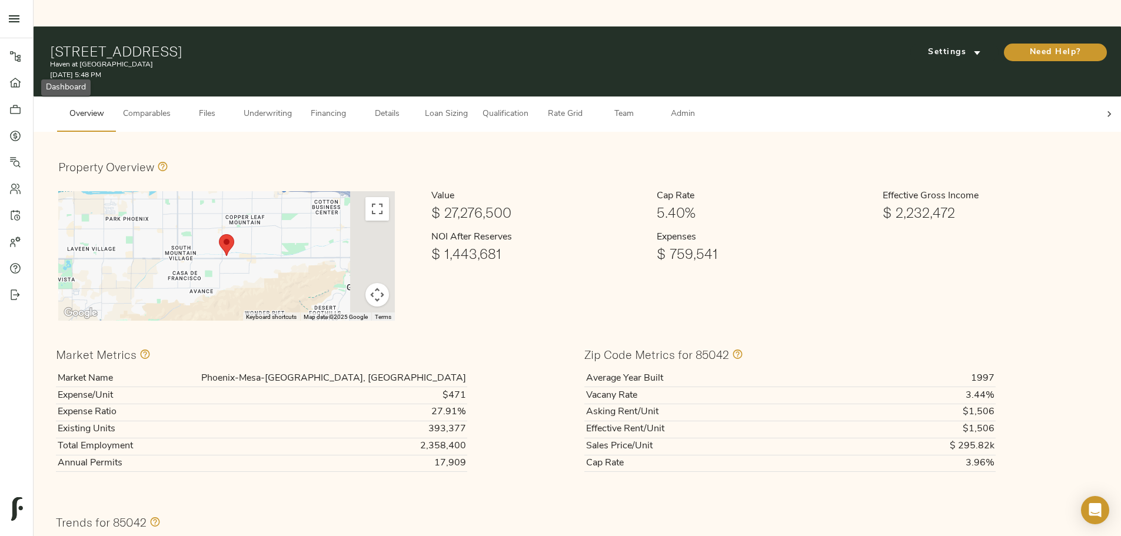
click at [24, 84] on div at bounding box center [21, 83] width 24 height 12
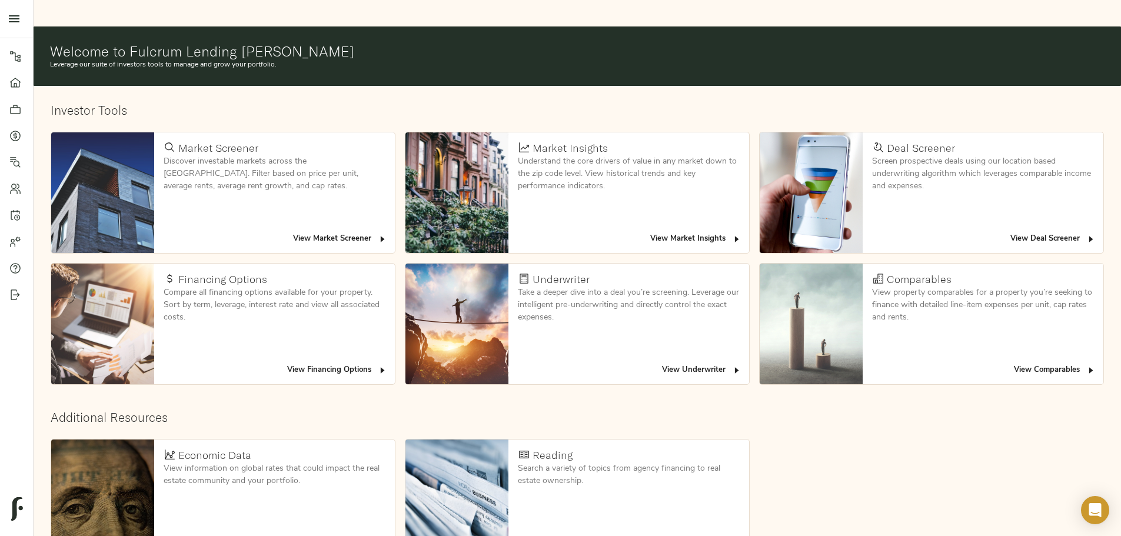
click at [1010, 232] on span "View Deal Screener" at bounding box center [1052, 239] width 85 height 14
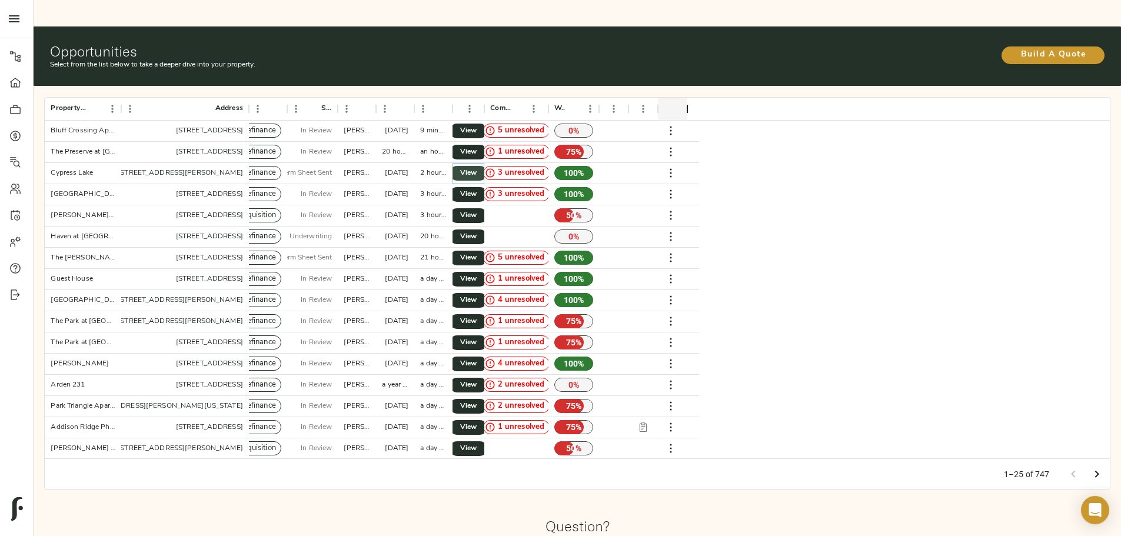
click at [475, 167] on span "View" at bounding box center [468, 173] width 14 height 12
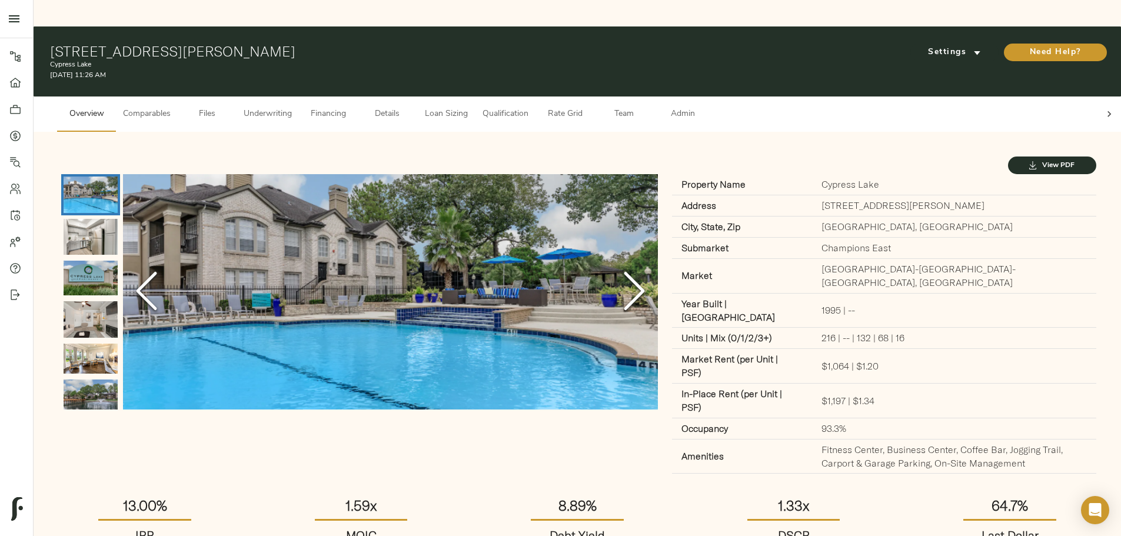
click at [468, 107] on span "Loan Sizing" at bounding box center [446, 114] width 45 height 15
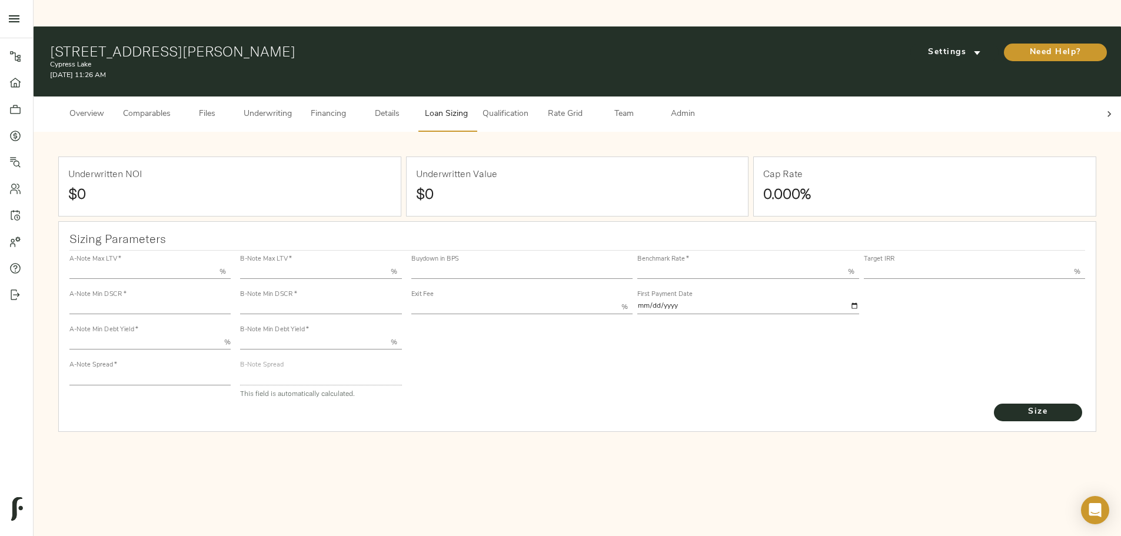
type input "55.000"
type input "1.4"
type input "10.00"
type input "220"
type input "80.000"
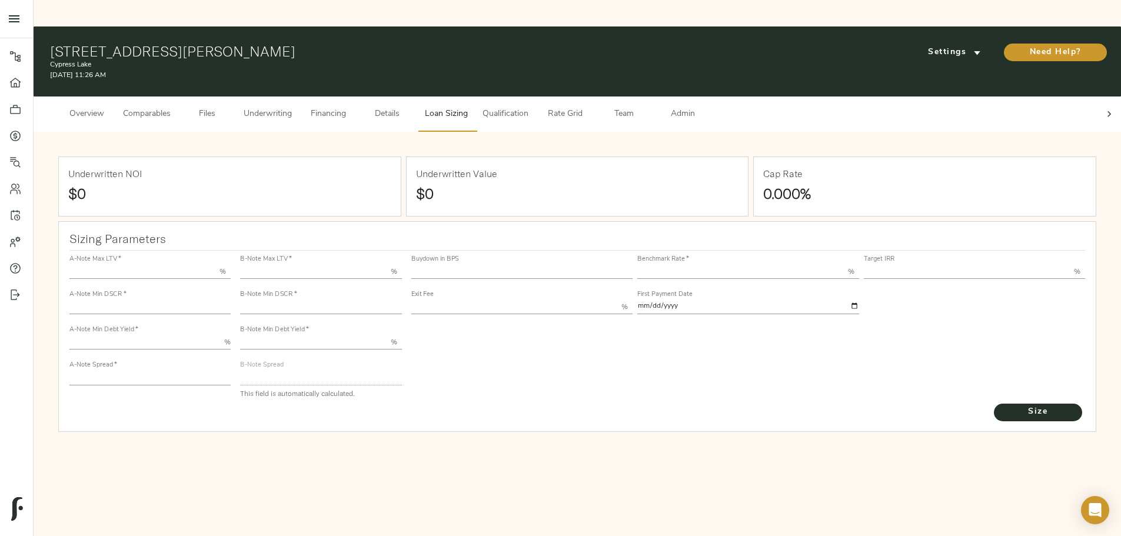
type input "1.18"
type input "2.00"
type input "585.3870679760234"
type input "30"
type input "3.69"
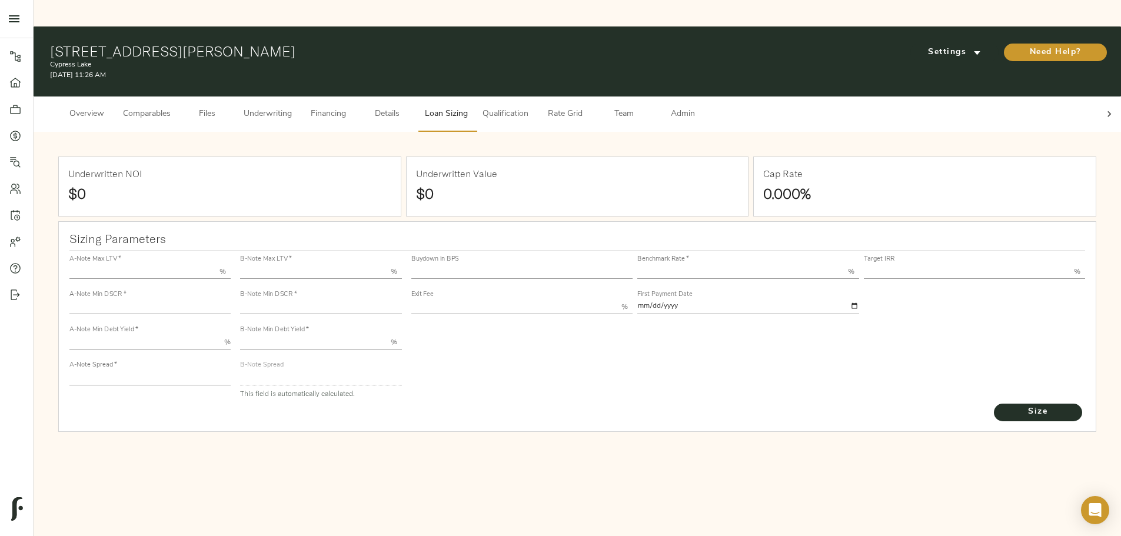
type input "13.00"
type input "1.00"
type input "[DATE]"
